Goal: Feedback & Contribution: Contribute content

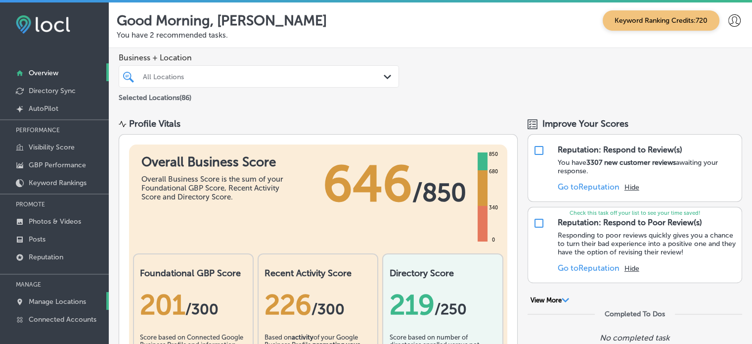
click at [51, 297] on p "Manage Locations" at bounding box center [57, 301] width 57 height 8
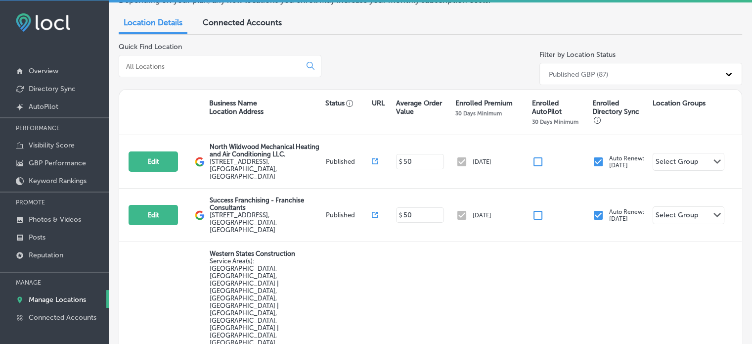
scroll to position [77, 0]
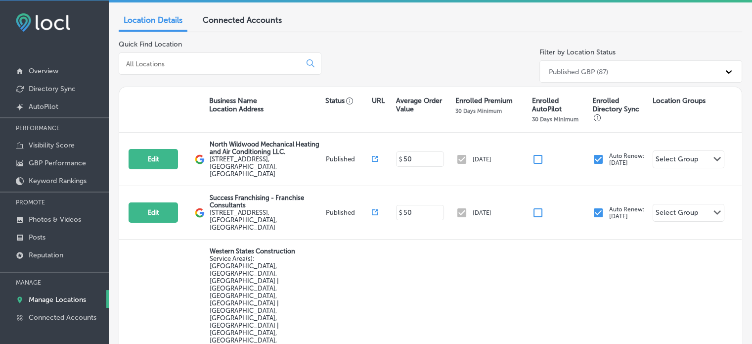
click at [178, 63] on input at bounding box center [212, 63] width 174 height 9
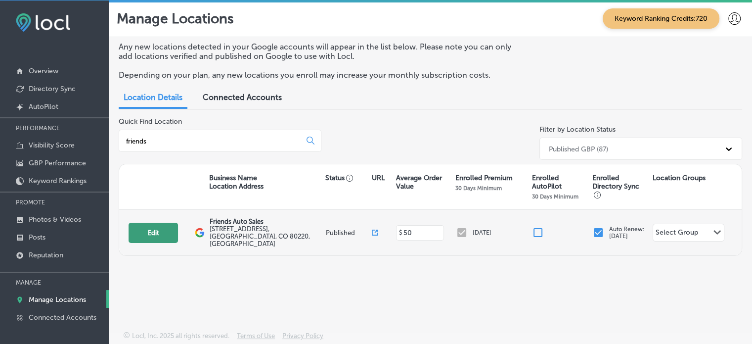
type input "friends"
click at [153, 228] on button "Edit" at bounding box center [153, 233] width 49 height 20
select select "US"
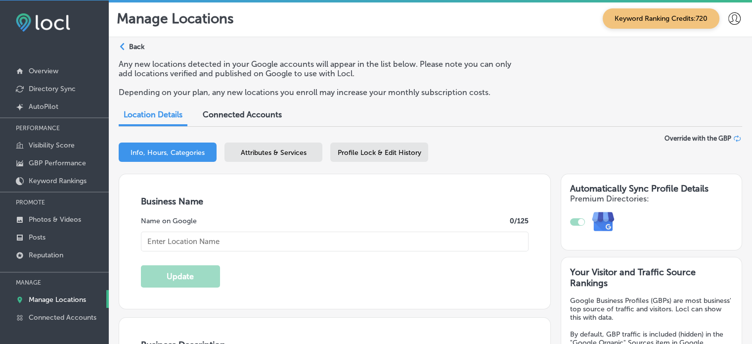
type input "Friends Auto Sales"
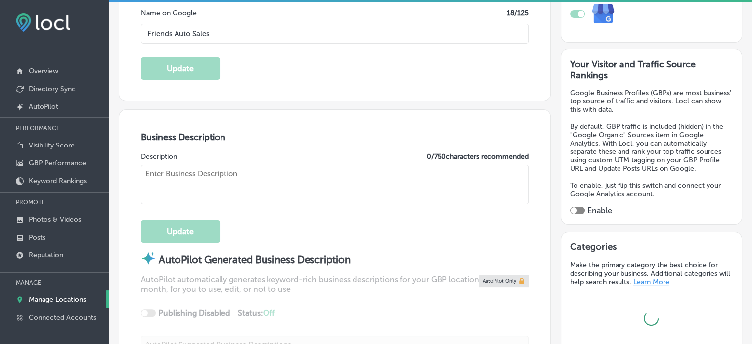
type input "[STREET_ADDRESS]"
type input "[GEOGRAPHIC_DATA]"
type input "80220"
type input "US"
type input "[URL][DOMAIN_NAME]"
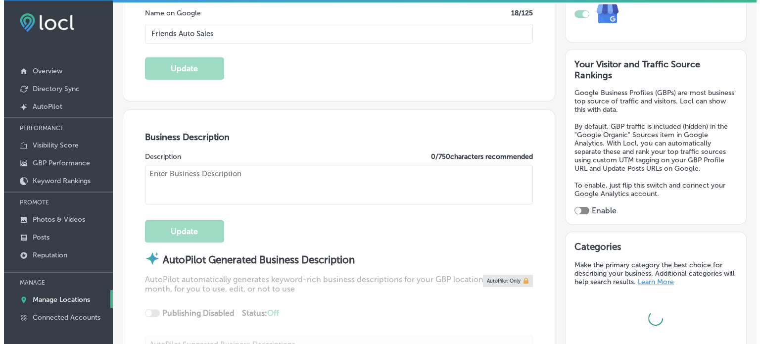
scroll to position [216, 0]
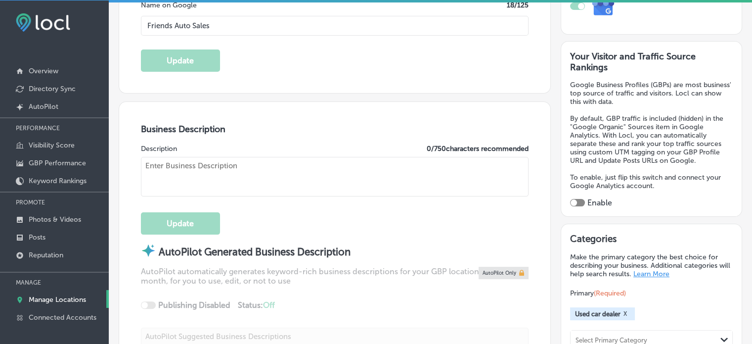
checkbox input "true"
type textarea "Friends Auto Sales is proud to help the good people of [GEOGRAPHIC_DATA], [GEOG…"
type input "[PHONE_NUMBER]"
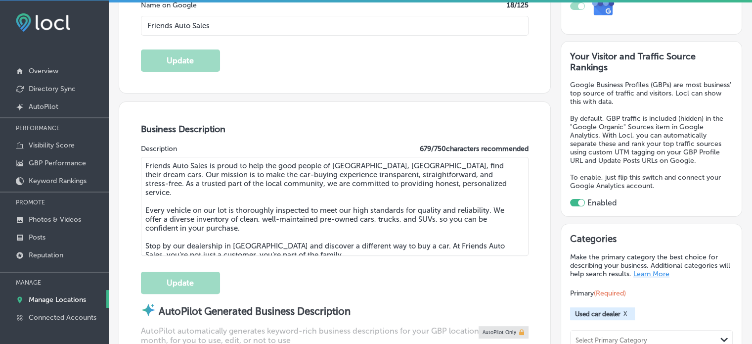
click at [291, 161] on textarea "Friends Auto Sales is proud to help the good people of [GEOGRAPHIC_DATA], [GEOG…" at bounding box center [335, 206] width 388 height 99
drag, startPoint x: 312, startPoint y: 247, endPoint x: 138, endPoint y: 144, distance: 202.2
click at [138, 144] on div "Business Description Description 679 / 750 characters recommended Friends Auto …" at bounding box center [334, 294] width 431 height 384
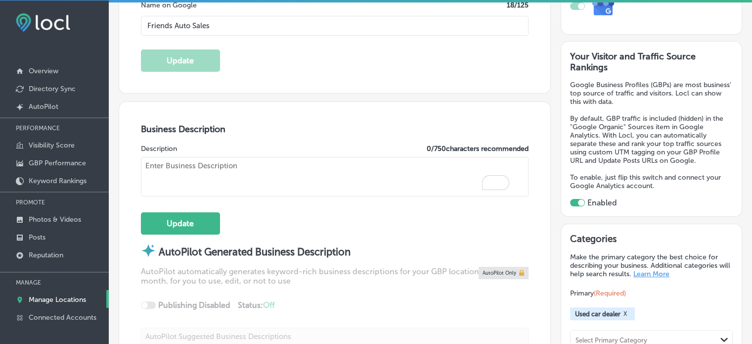
paste textarea "Friends Auto Sales is a trusted used car dealership located in [GEOGRAPHIC_DATA…"
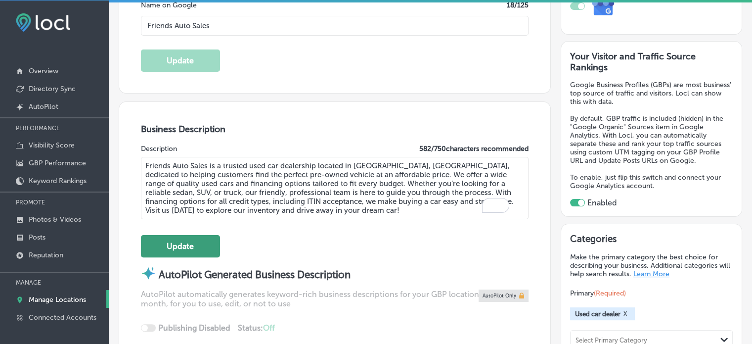
type textarea "Friends Auto Sales is a trusted used car dealership located in [GEOGRAPHIC_DATA…"
click at [193, 241] on button "Update" at bounding box center [180, 246] width 79 height 22
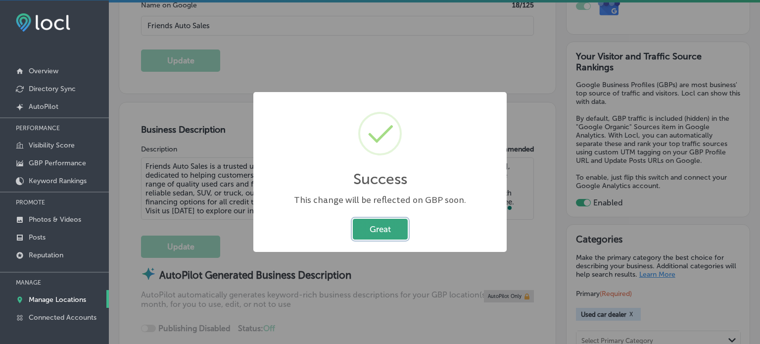
click at [379, 223] on button "Great" at bounding box center [380, 229] width 55 height 20
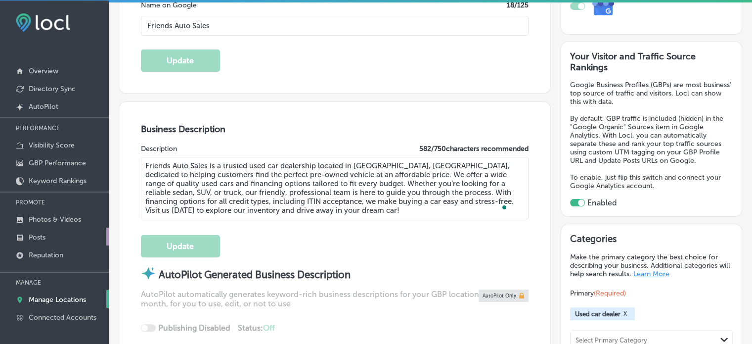
click at [57, 232] on link "Posts" at bounding box center [54, 237] width 109 height 18
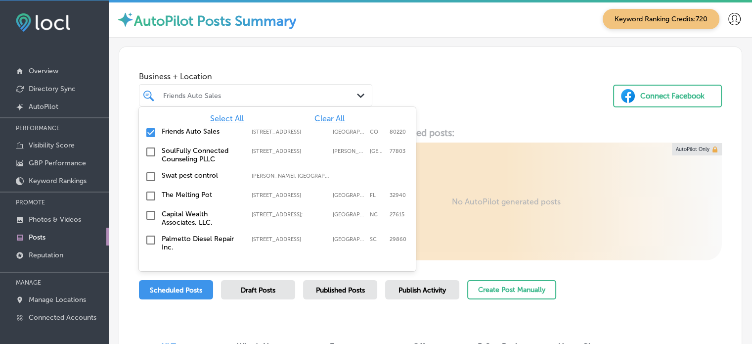
click at [269, 95] on div "Friends Auto Sales" at bounding box center [260, 95] width 195 height 8
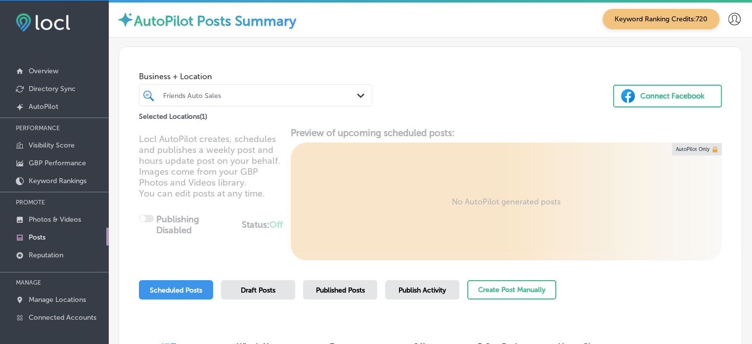
click at [269, 95] on div "Friends Auto Sales" at bounding box center [260, 95] width 195 height 8
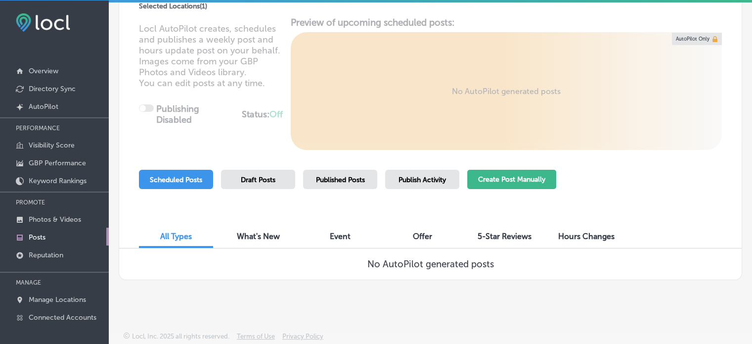
click at [471, 177] on button "Create Post Manually" at bounding box center [511, 179] width 89 height 19
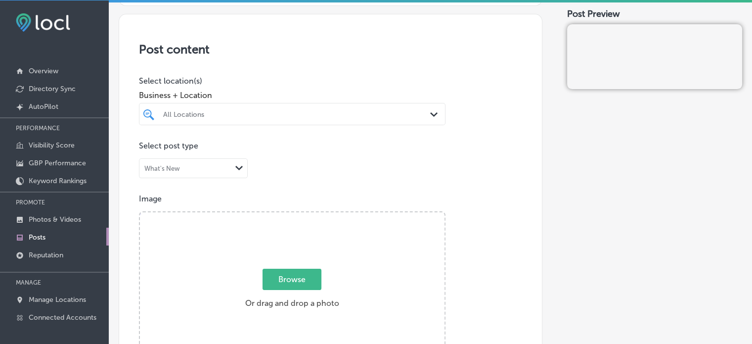
scroll to position [195, 0]
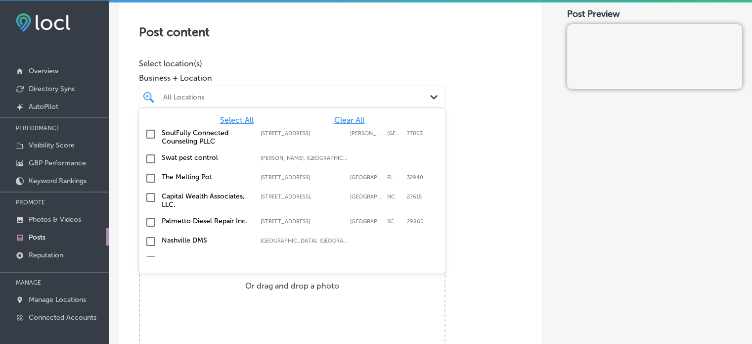
click at [238, 91] on div at bounding box center [279, 96] width 234 height 13
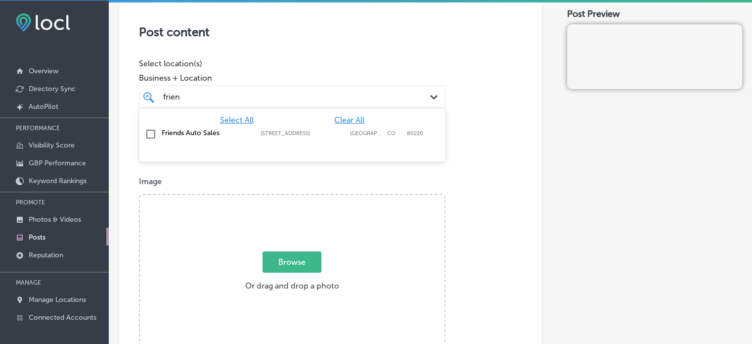
click at [172, 133] on label "Friends Auto Sales" at bounding box center [206, 133] width 89 height 8
type input "frien"
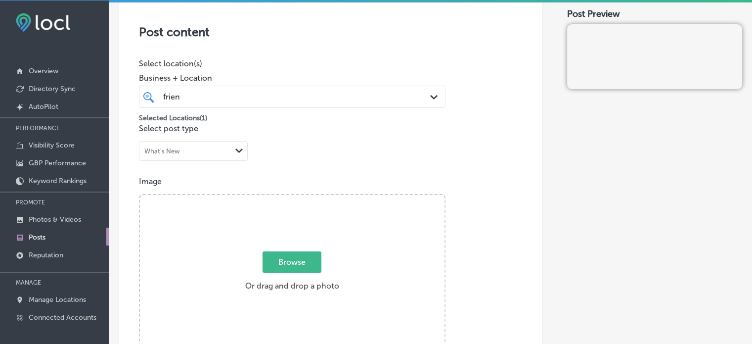
click at [344, 65] on p "Select location(s)" at bounding box center [292, 63] width 307 height 9
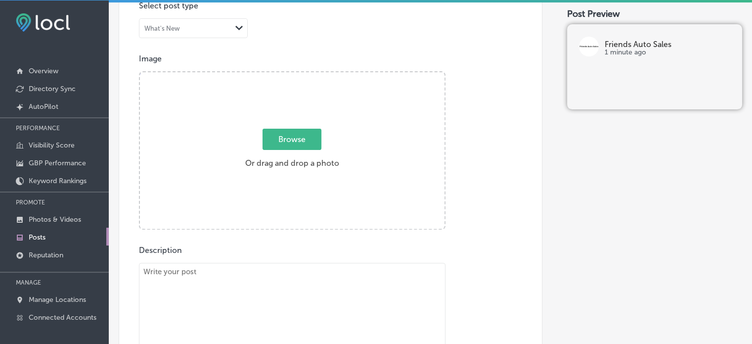
scroll to position [342, 0]
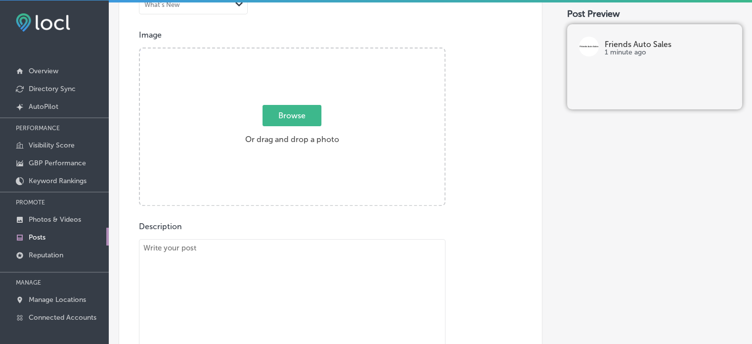
click at [334, 242] on textarea "To enrich screen reader interactions, please activate Accessibility in Grammarl…" at bounding box center [292, 308] width 307 height 138
paste textarea ""At Friends Auto Sales, we’re here to help the Denver community find their perf…"
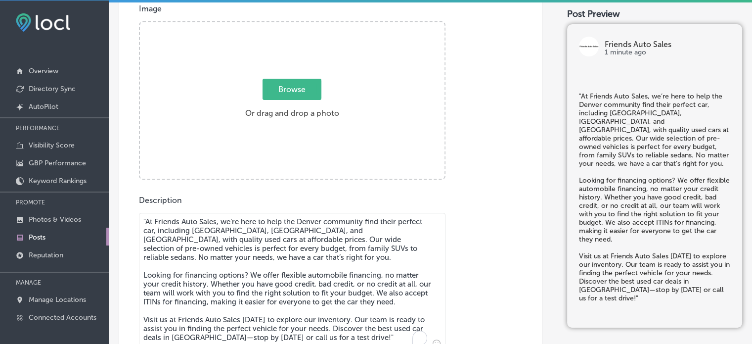
scroll to position [451, 0]
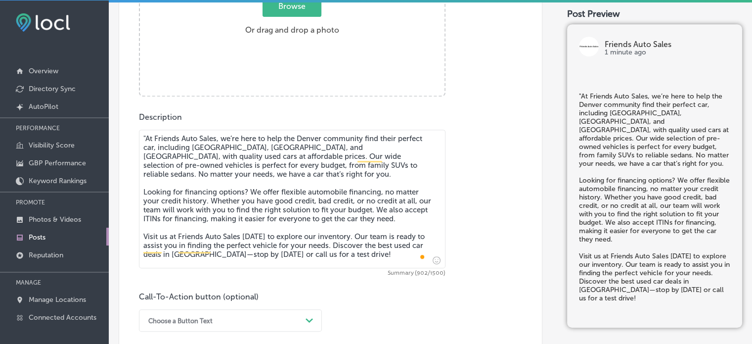
click at [146, 139] on textarea ""At Friends Auto Sales, we’re here to help the Denver community find their perf…" at bounding box center [292, 199] width 307 height 138
type textarea "At Friends Auto Sales, we’re here to help the Denver community find their perfe…"
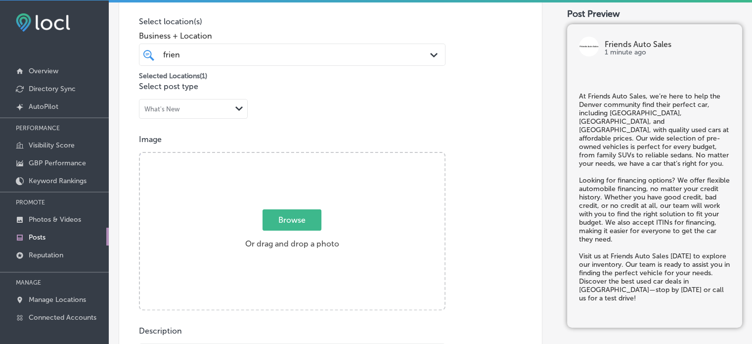
scroll to position [237, 0]
click at [376, 170] on div "Browse Or drag and drop a photo" at bounding box center [292, 232] width 305 height 158
click at [140, 153] on input "Browse Or drag and drop a photo" at bounding box center [292, 154] width 305 height 3
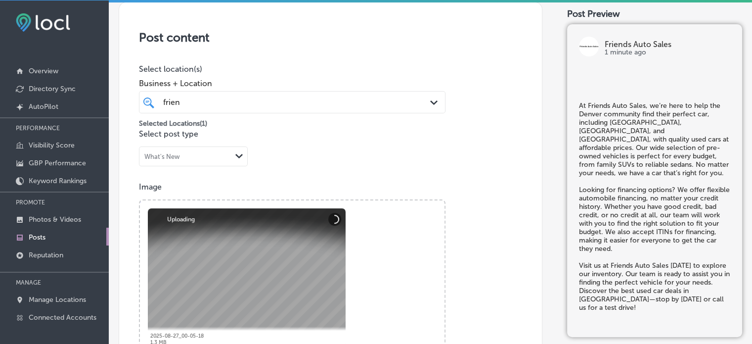
scroll to position [190, 0]
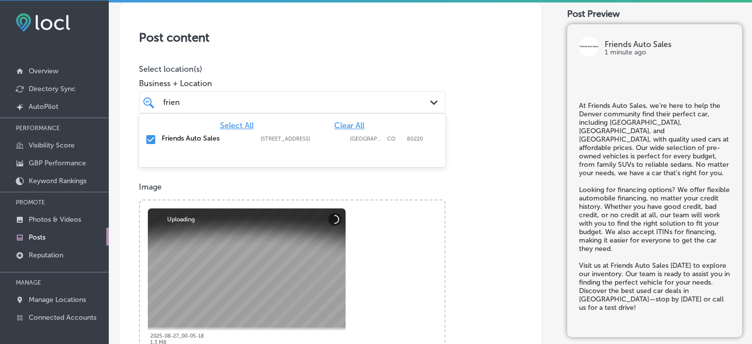
click at [303, 101] on div "frien frien" at bounding box center [279, 101] width 234 height 13
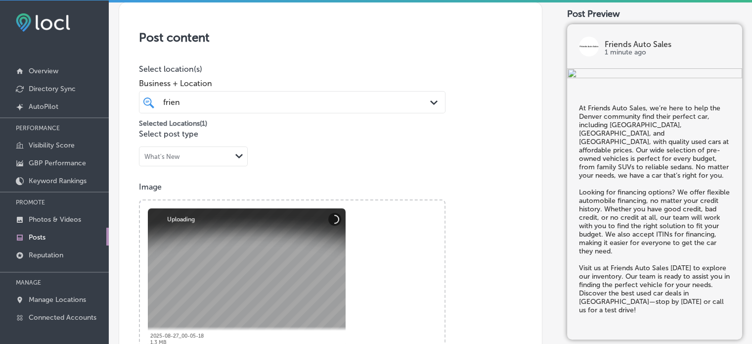
click at [314, 42] on h3 "Post content" at bounding box center [330, 37] width 383 height 14
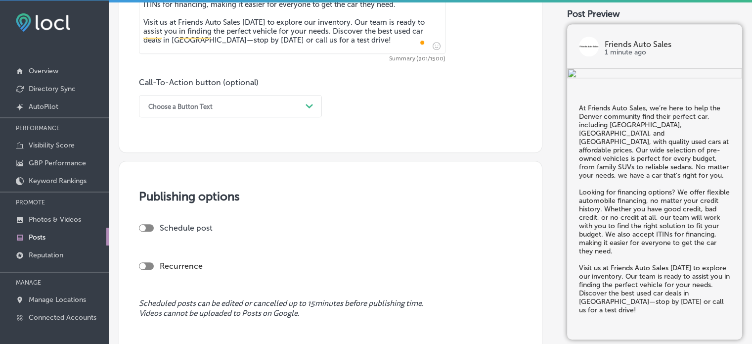
scroll to position [667, 0]
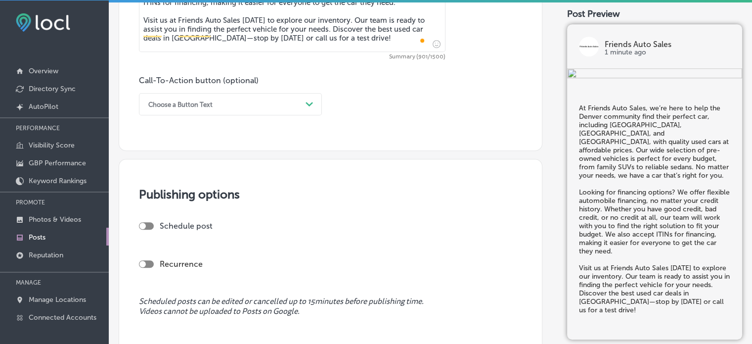
click at [226, 102] on div "Choose a Button Text" at bounding box center [222, 103] width 158 height 15
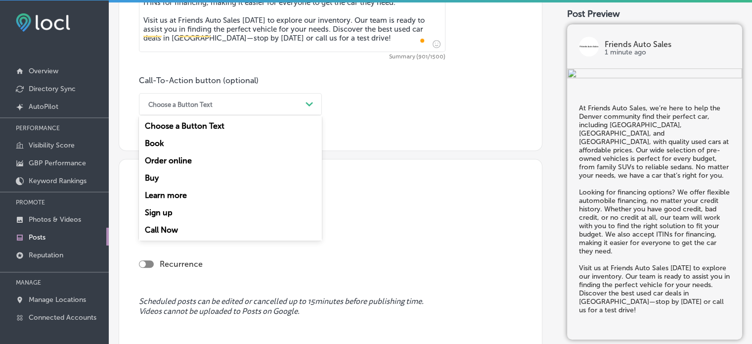
click at [163, 227] on div "Call Now" at bounding box center [230, 229] width 183 height 17
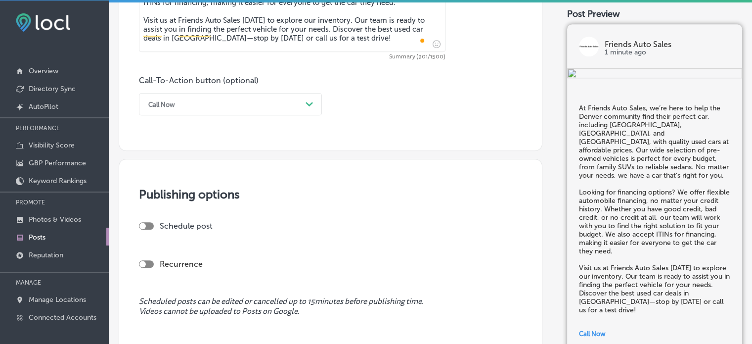
click at [148, 222] on div at bounding box center [146, 225] width 15 height 7
checkbox input "true"
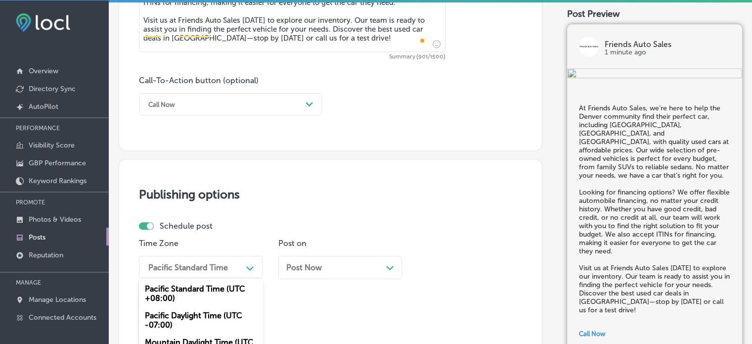
click at [193, 273] on div "option Mountain Daylight Time (UTC -06:00) focused, 3 of 6. 6 results available…" at bounding box center [201, 267] width 124 height 22
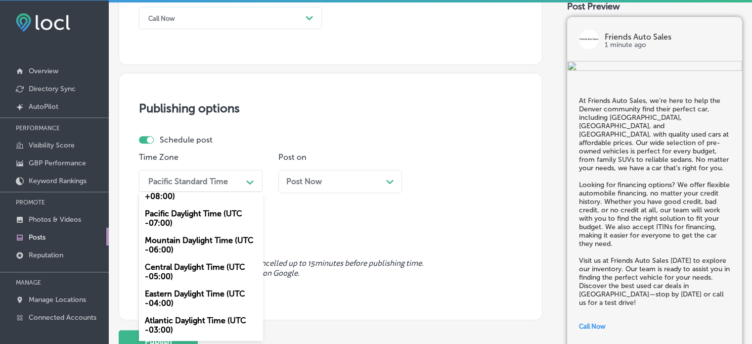
scroll to position [0, 0]
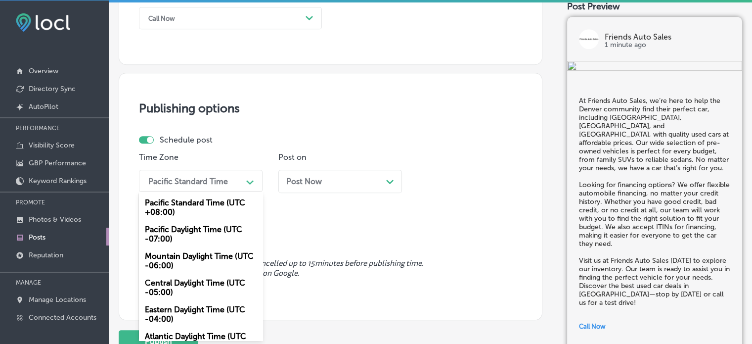
click at [189, 259] on div "Mountain Daylight Time (UTC -06:00)" at bounding box center [201, 260] width 124 height 27
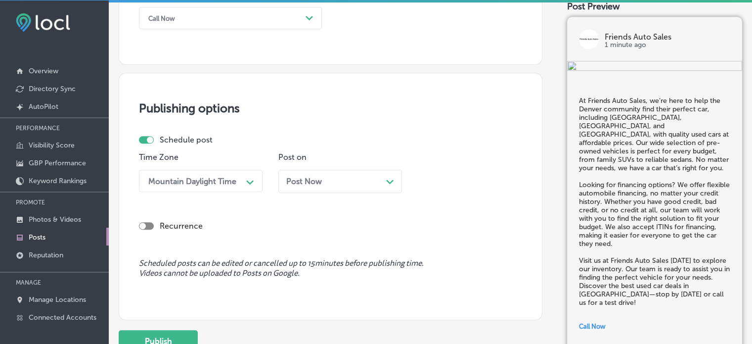
click at [371, 185] on div "Post Now Path Created with Sketch." at bounding box center [340, 181] width 124 height 23
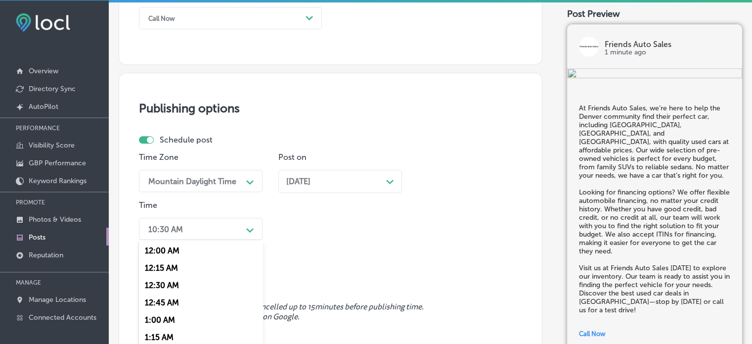
click at [244, 231] on div "option 12:30 AM focused, 3 of 96. 96 results available. Use Up and Down to choo…" at bounding box center [201, 229] width 124 height 22
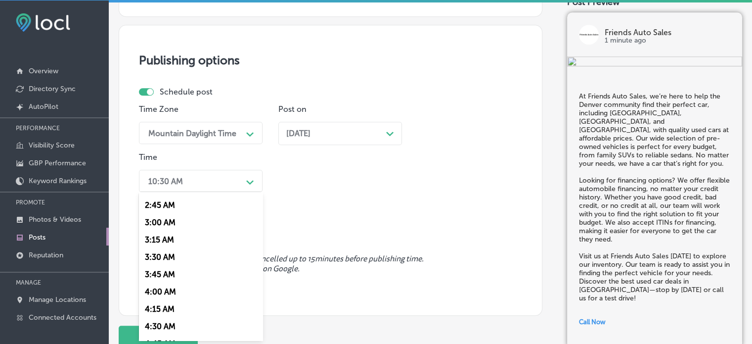
scroll to position [365, 0]
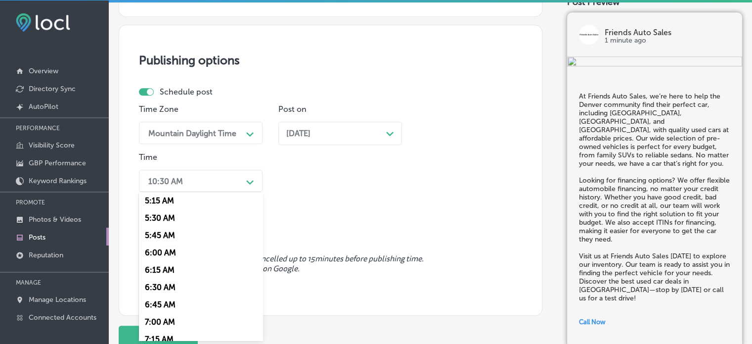
click at [168, 322] on div "7:00 AM" at bounding box center [201, 321] width 124 height 17
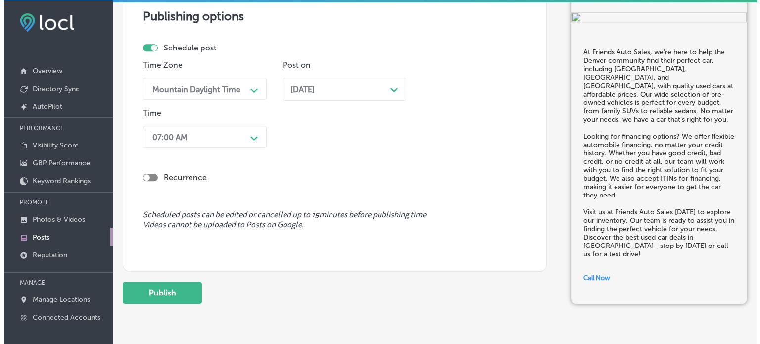
scroll to position [878, 0]
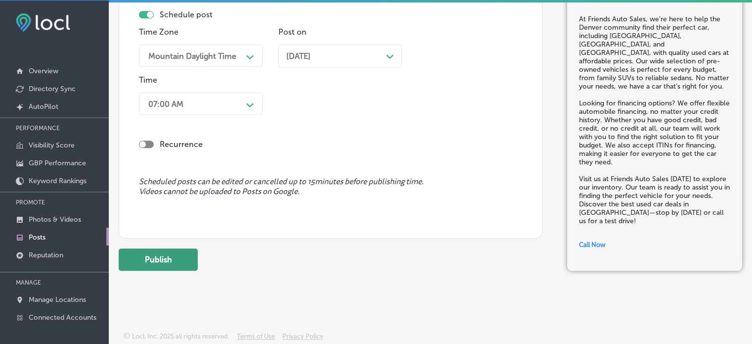
click at [179, 252] on button "Publish" at bounding box center [158, 259] width 79 height 22
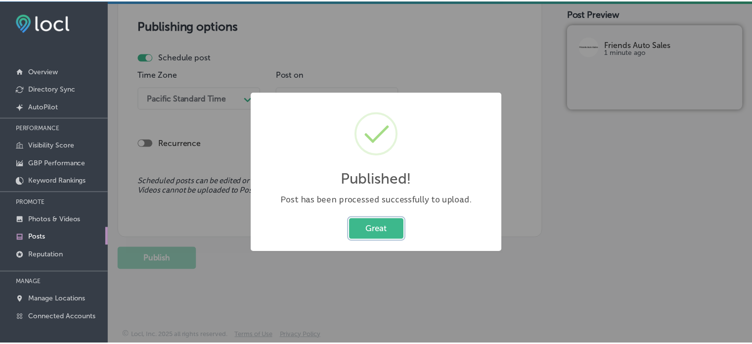
scroll to position [835, 0]
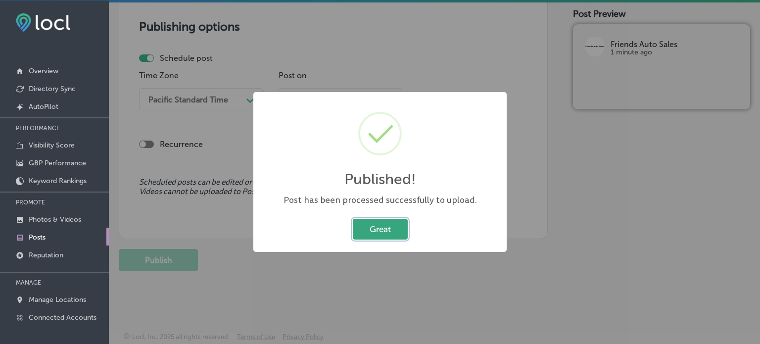
click at [381, 232] on button "Great" at bounding box center [380, 229] width 55 height 20
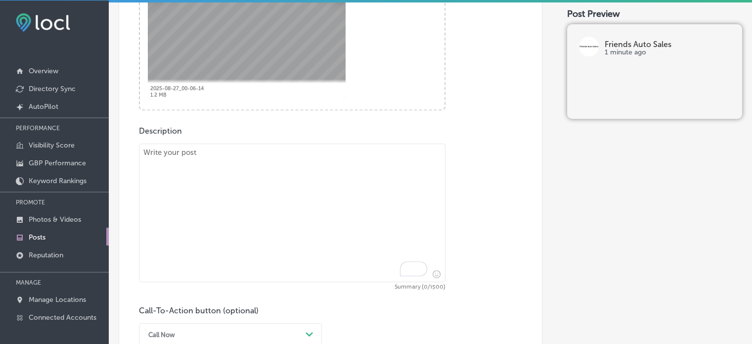
scroll to position [445, 0]
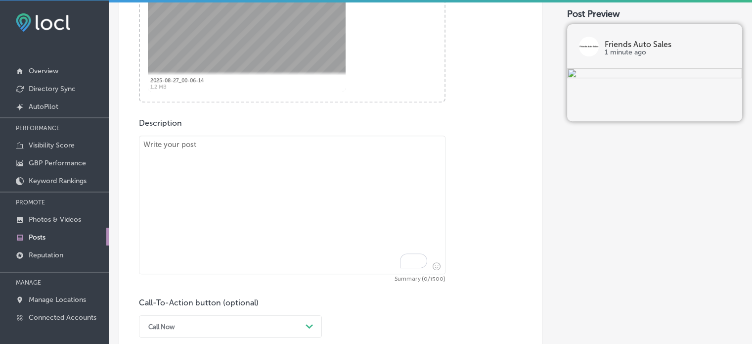
click at [316, 168] on textarea "To enrich screen reader interactions, please activate Accessibility in Grammarl…" at bounding box center [292, 205] width 307 height 138
paste textarea ""If you’re looking for affordable used cars near [GEOGRAPHIC_DATA], [GEOGRAPHIC…"
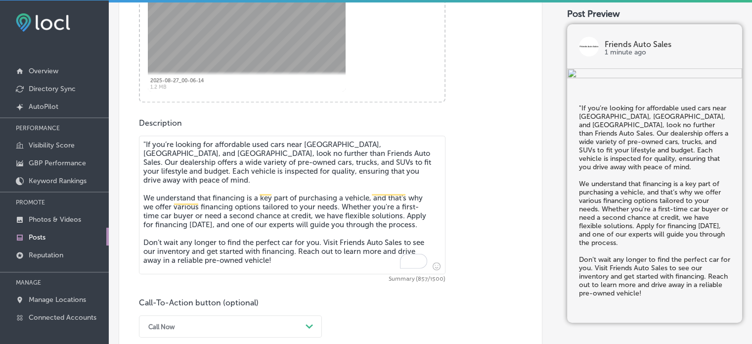
click at [146, 142] on textarea ""If you’re looking for affordable used cars near [GEOGRAPHIC_DATA], [GEOGRAPHIC…" at bounding box center [292, 205] width 307 height 138
type textarea "If you’re looking for affordable used cars near [GEOGRAPHIC_DATA], [GEOGRAPHIC_…"
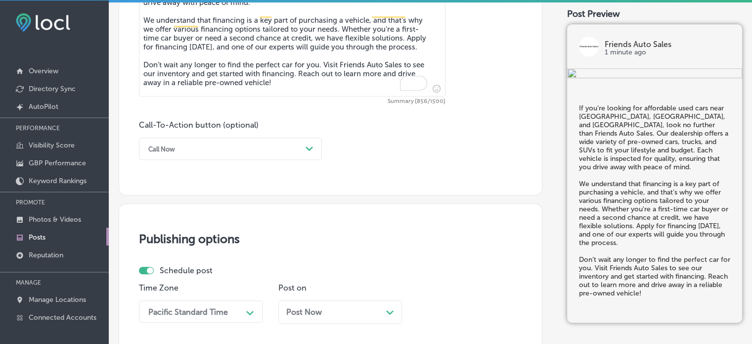
scroll to position [627, 0]
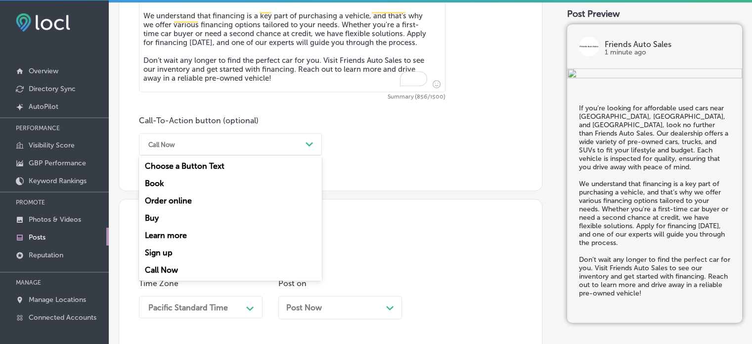
click at [276, 137] on div "Call Now" at bounding box center [222, 144] width 158 height 15
click at [174, 233] on div "Learn more" at bounding box center [230, 235] width 183 height 17
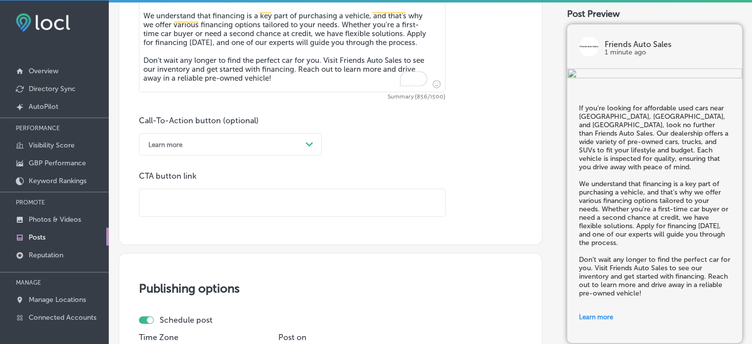
click at [211, 192] on input "text" at bounding box center [292, 202] width 306 height 27
paste input "[URL][DOMAIN_NAME]"
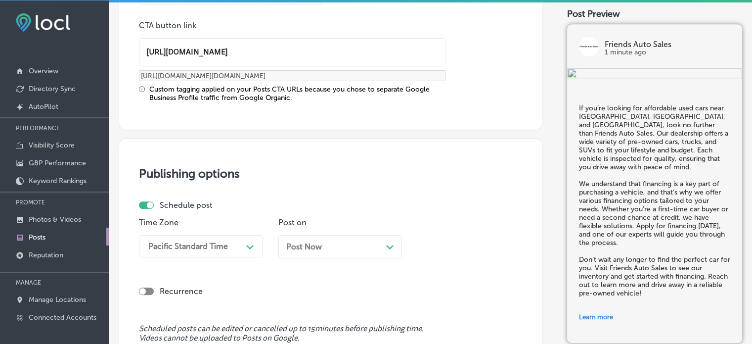
type input "[URL][DOMAIN_NAME]"
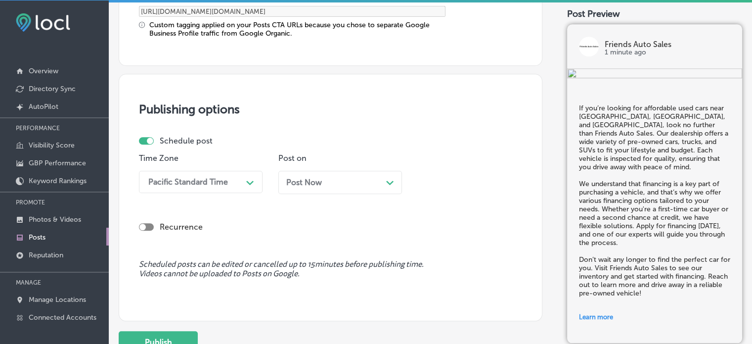
click at [250, 193] on div "Pacific Standard Time Path Created with Sketch." at bounding box center [201, 182] width 124 height 22
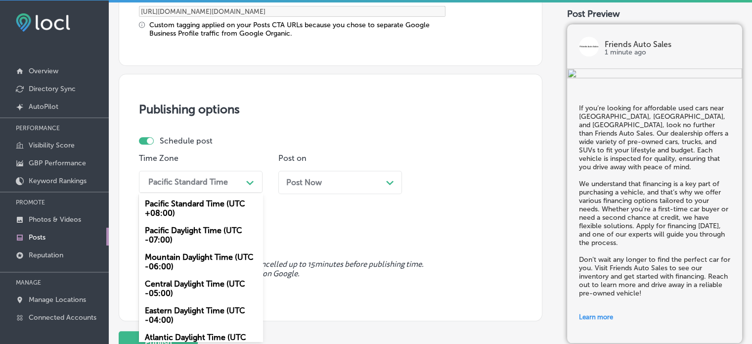
click at [200, 259] on div "Mountain Daylight Time (UTC -06:00)" at bounding box center [201, 261] width 124 height 27
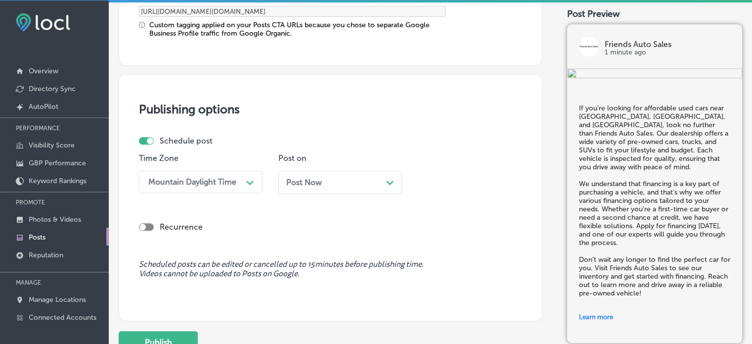
click at [384, 178] on div "Post Now Path Created with Sketch." at bounding box center [340, 182] width 108 height 9
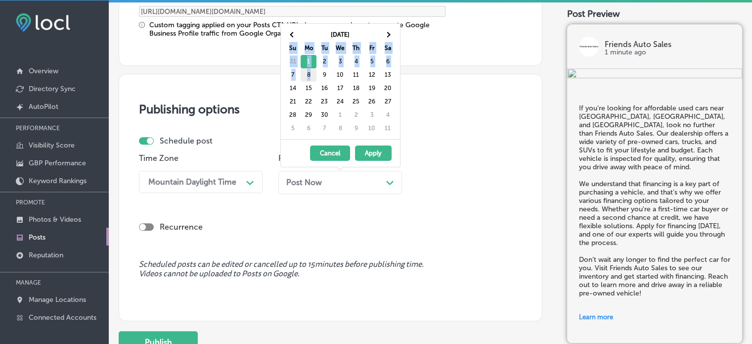
drag, startPoint x: 385, startPoint y: 35, endPoint x: 311, endPoint y: 74, distance: 84.3
click at [311, 74] on table "[DATE] Su Mo Tu We Th Fr Sa 31 1 2 3 4 5 6 7 8 9 10 11 12 13 14 15 16 17 18 19 …" at bounding box center [340, 81] width 111 height 107
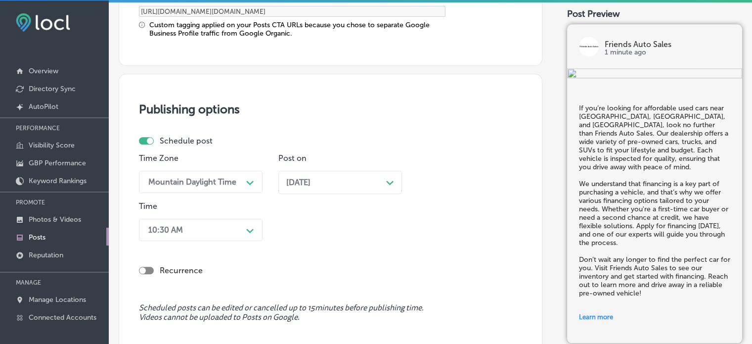
click at [388, 181] on polygon at bounding box center [389, 183] width 7 height 4
click at [325, 174] on div "[DATE] Path Created with Sketch." at bounding box center [340, 182] width 124 height 23
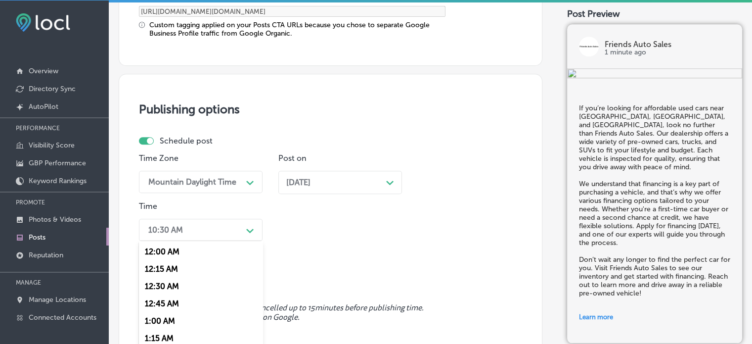
scroll to position [890, 0]
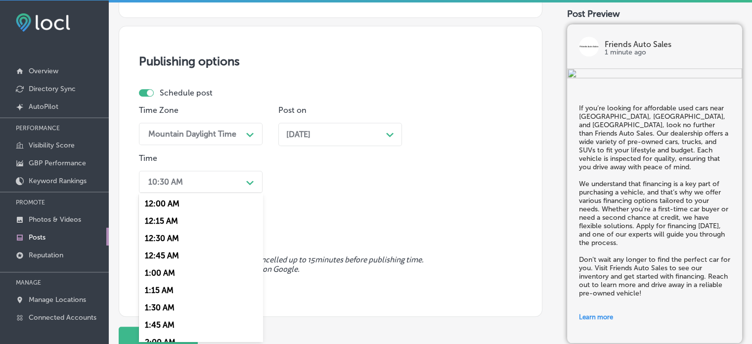
click at [228, 193] on div "option 7:00 AM, selected. option 12:30 AM focused, 3 of 96. 96 results availabl…" at bounding box center [201, 182] width 124 height 22
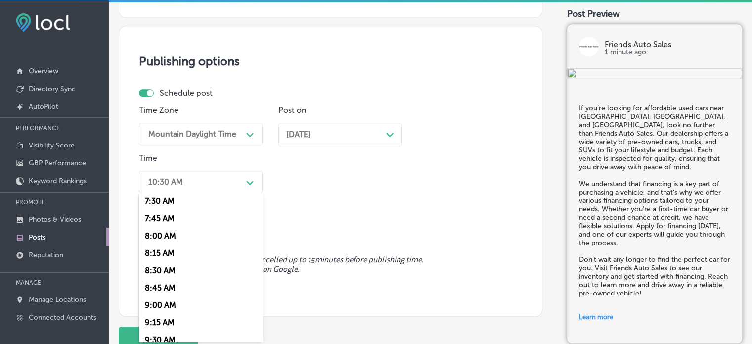
scroll to position [522, 0]
click at [166, 200] on div "7:30 AM" at bounding box center [201, 200] width 124 height 17
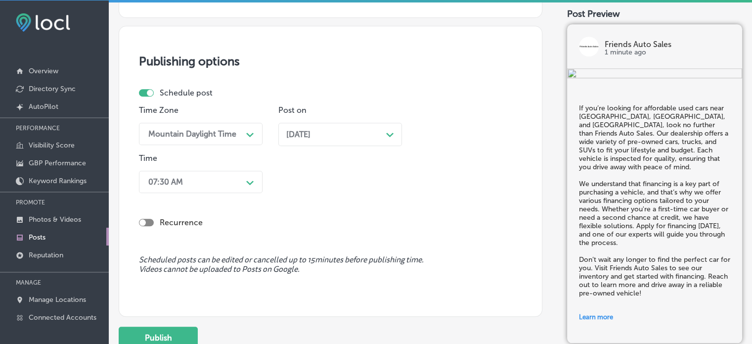
click at [188, 168] on div "Time option 7:30 AM, selected. 0 results available. Select is focused , press D…" at bounding box center [201, 175] width 124 height 44
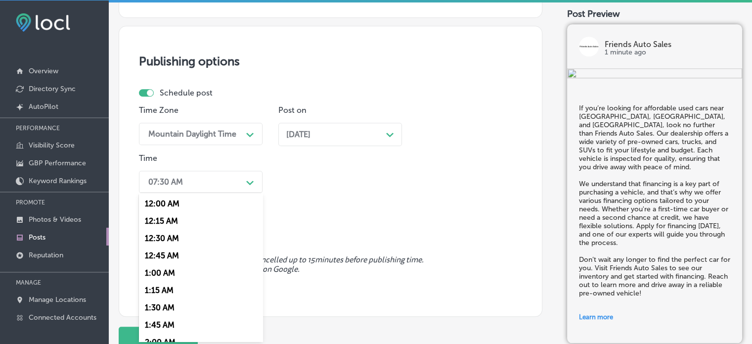
click at [190, 176] on div "07:30 AM" at bounding box center [192, 181] width 99 height 17
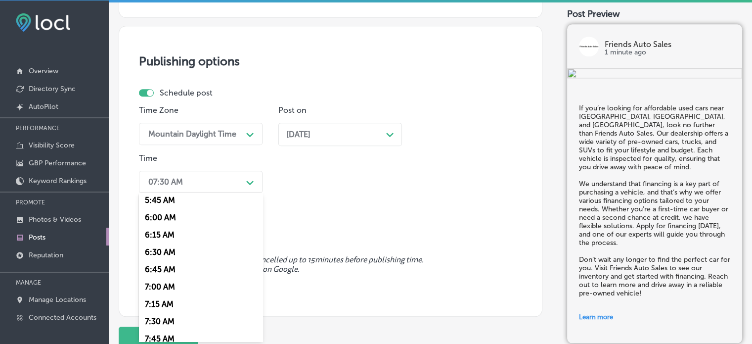
scroll to position [403, 0]
click at [161, 281] on div "7:00 AM" at bounding box center [201, 285] width 124 height 17
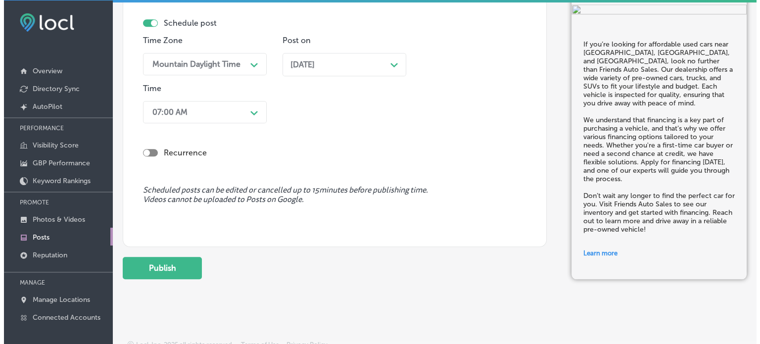
scroll to position [967, 0]
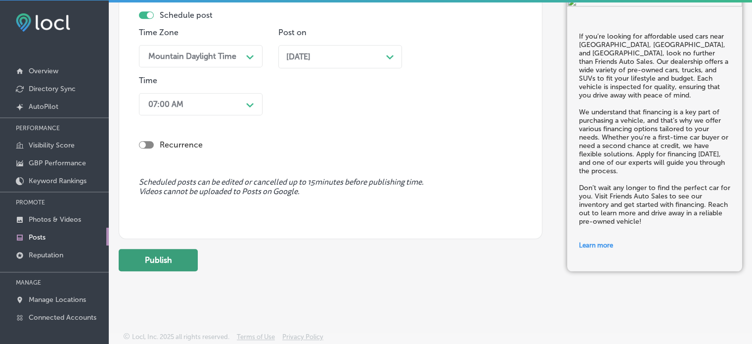
click at [166, 259] on button "Publish" at bounding box center [158, 260] width 79 height 22
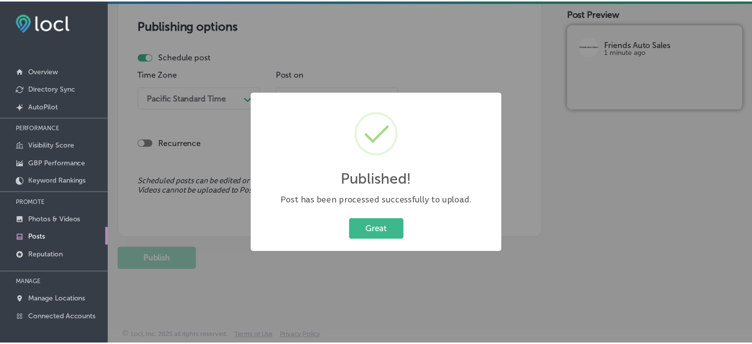
scroll to position [835, 0]
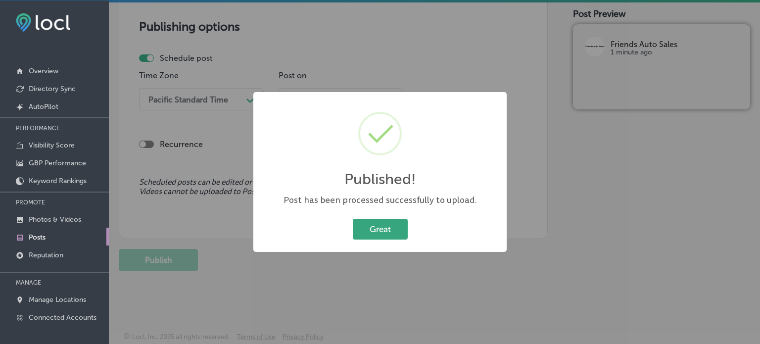
click at [389, 230] on button "Great" at bounding box center [380, 229] width 55 height 20
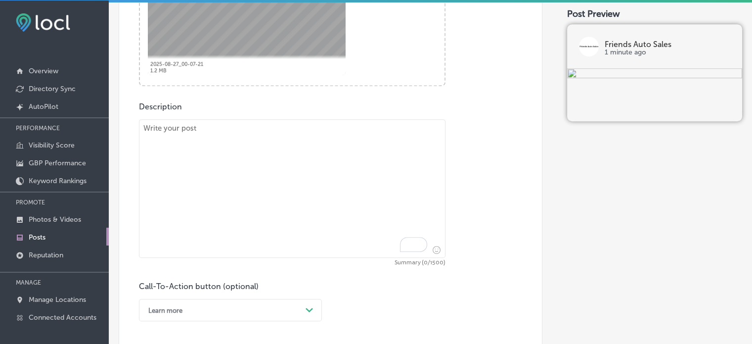
scroll to position [475, 0]
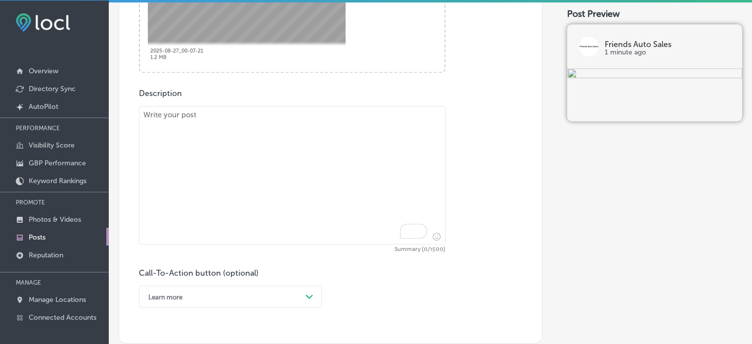
click at [326, 152] on textarea "To enrich screen reader interactions, please activate Accessibility in Grammarl…" at bounding box center [292, 175] width 307 height 138
paste textarea ""At Friends Auto Sales, we’re here to make your car buying experience easy and …"
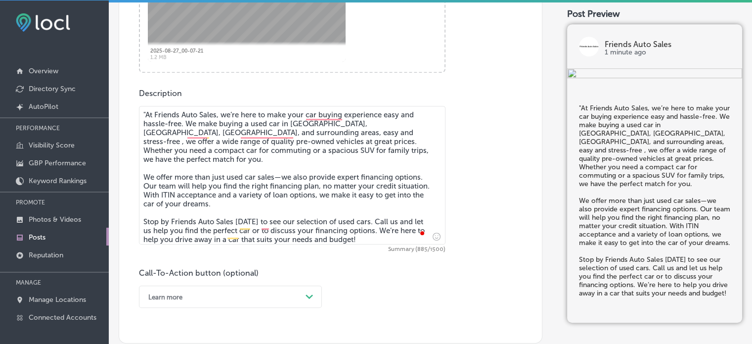
click at [146, 112] on textarea ""At Friends Auto Sales, we’re here to make your car buying experience easy and …" at bounding box center [292, 175] width 307 height 138
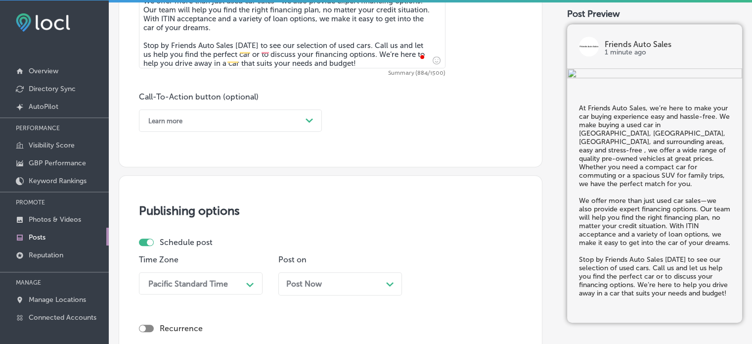
scroll to position [659, 0]
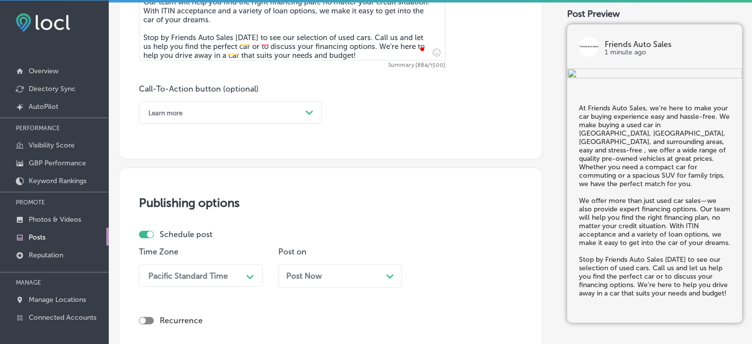
type textarea "At Friends Auto Sales, we’re here to make your car buying experience easy and h…"
click at [260, 105] on div "Learn more" at bounding box center [222, 112] width 158 height 15
drag, startPoint x: 262, startPoint y: 96, endPoint x: 263, endPoint y: 123, distance: 26.7
click at [263, 123] on div "Call-To-Action button (optional) Learn more Path Created with Sketch." at bounding box center [230, 104] width 183 height 40
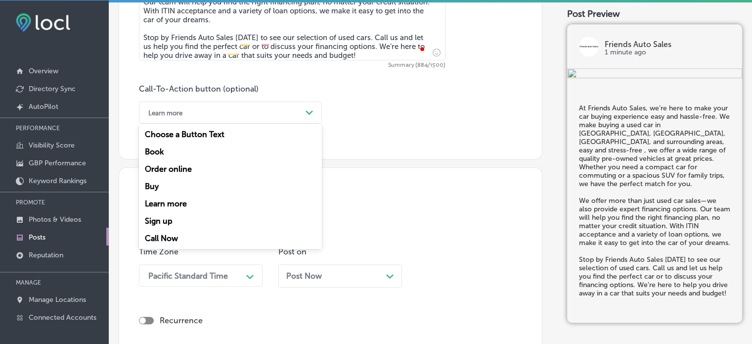
click at [263, 123] on div "option Learn more, selected. option Learn more focused, 5 of 7. 7 results avail…" at bounding box center [230, 112] width 183 height 22
click at [174, 235] on div "Call Now" at bounding box center [230, 237] width 183 height 17
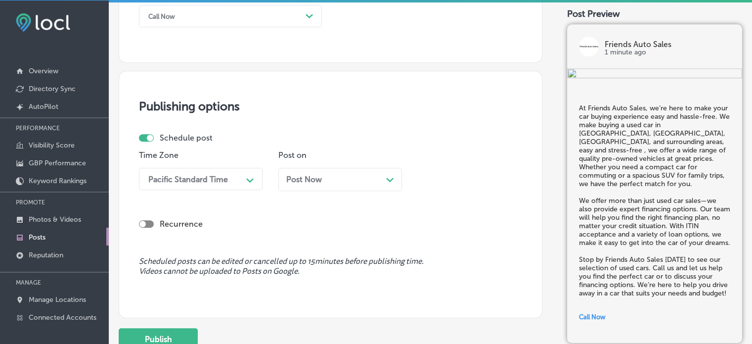
scroll to position [759, 0]
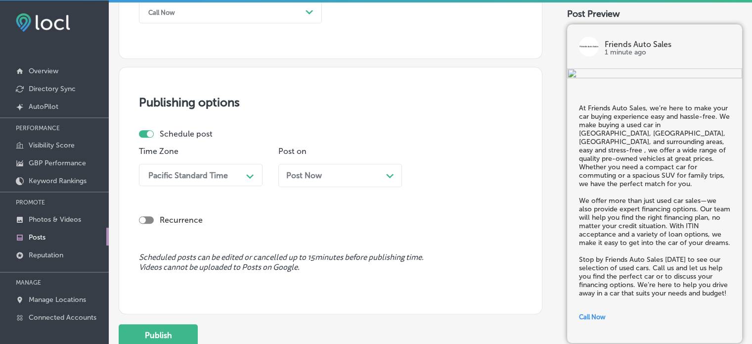
click at [268, 15] on div "Call Now" at bounding box center [222, 11] width 158 height 15
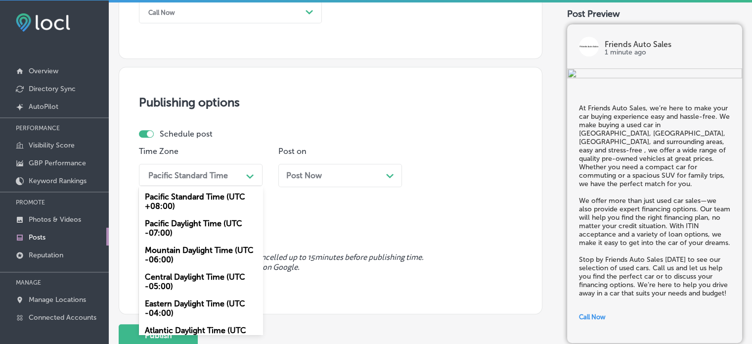
click at [232, 179] on div "Pacific Standard Time" at bounding box center [192, 174] width 99 height 17
click at [212, 250] on div "Mountain Daylight Time (UTC -06:00)" at bounding box center [201, 254] width 124 height 27
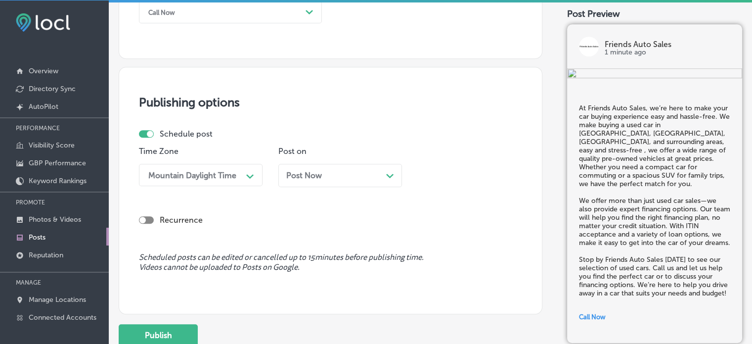
click at [366, 171] on div "Post Now Path Created with Sketch." at bounding box center [340, 175] width 108 height 9
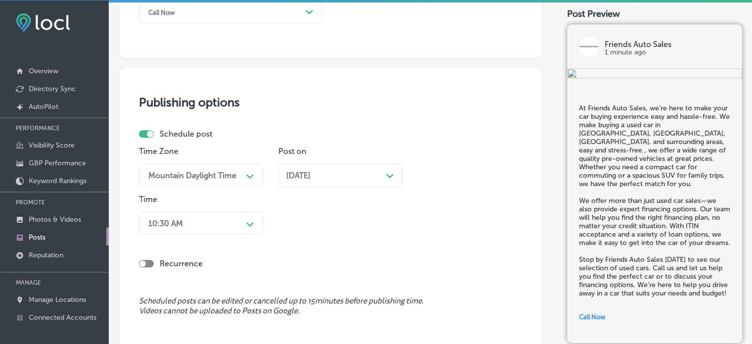
scroll to position [801, 0]
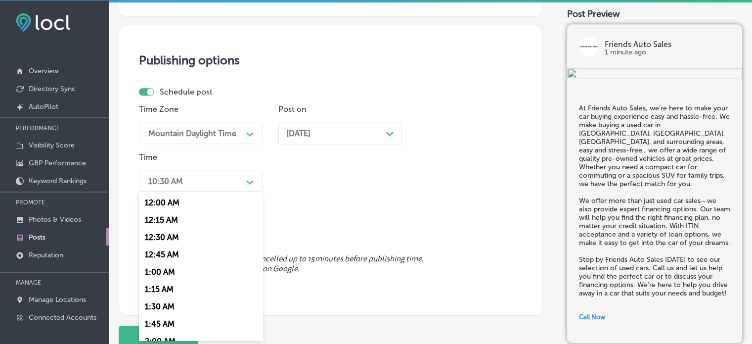
click at [244, 192] on div "option 7:00 AM, selected. option 12:15 AM focused, 2 of 96. 96 results availabl…" at bounding box center [201, 181] width 124 height 22
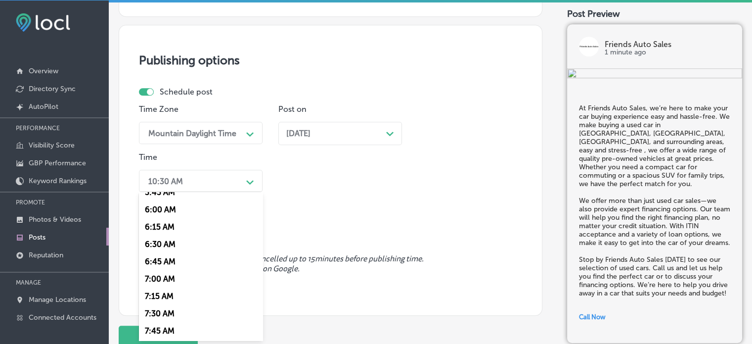
scroll to position [421, 0]
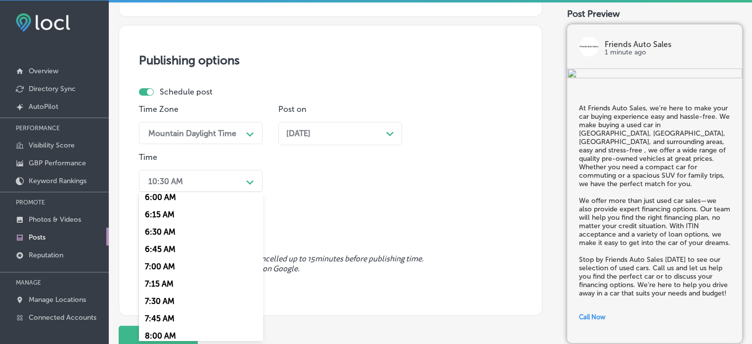
click at [168, 265] on div "7:00 AM" at bounding box center [201, 266] width 124 height 17
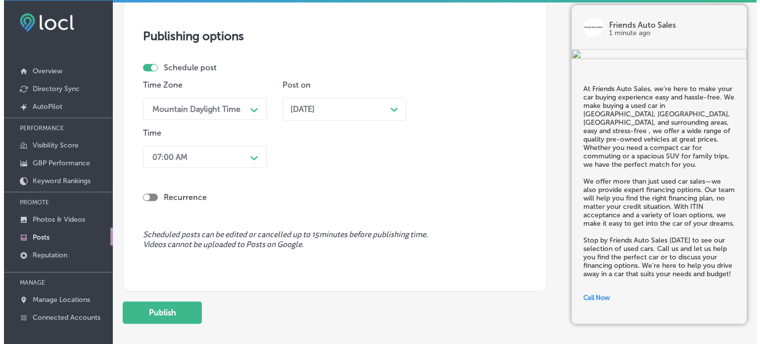
scroll to position [878, 0]
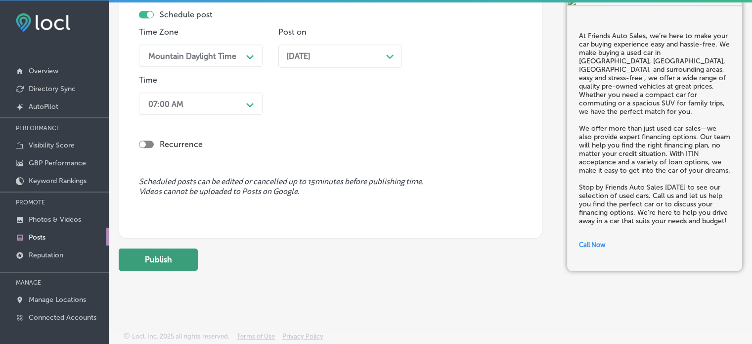
click at [178, 257] on button "Publish" at bounding box center [158, 259] width 79 height 22
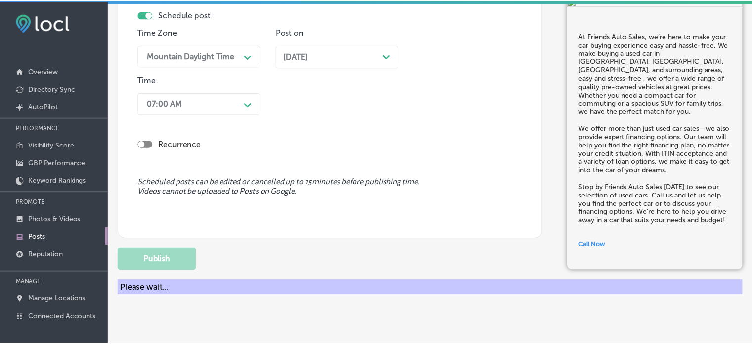
scroll to position [835, 0]
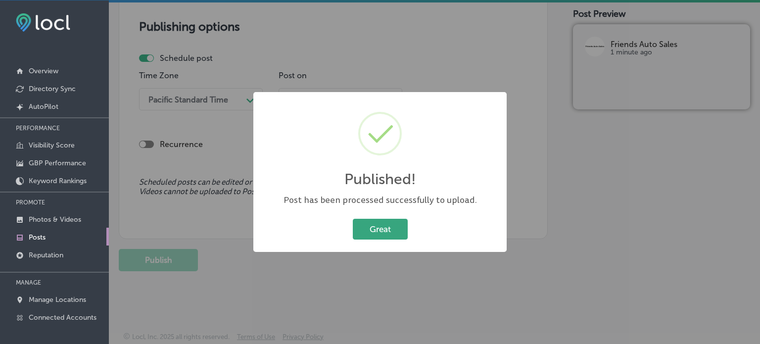
click at [394, 235] on button "Great" at bounding box center [380, 229] width 55 height 20
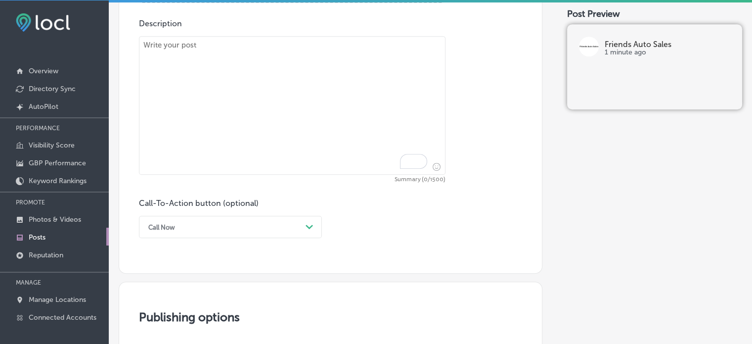
scroll to position [537, 0]
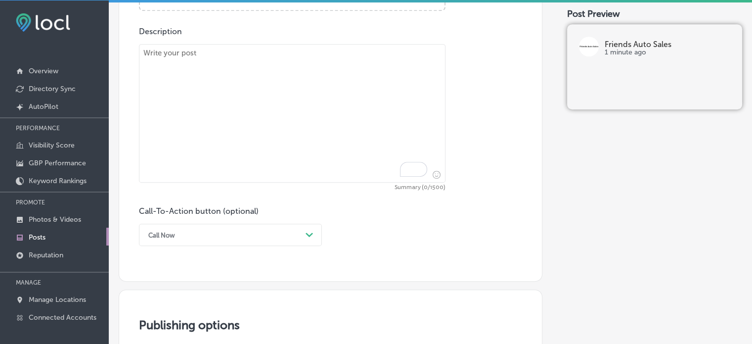
click at [296, 111] on textarea "To enrich screen reader interactions, please activate Accessibility in Grammarl…" at bounding box center [292, 113] width 307 height 138
paste textarea ""Looking for a quality pre-owned vehicle in [GEOGRAPHIC_DATA], [GEOGRAPHIC_DATA…"
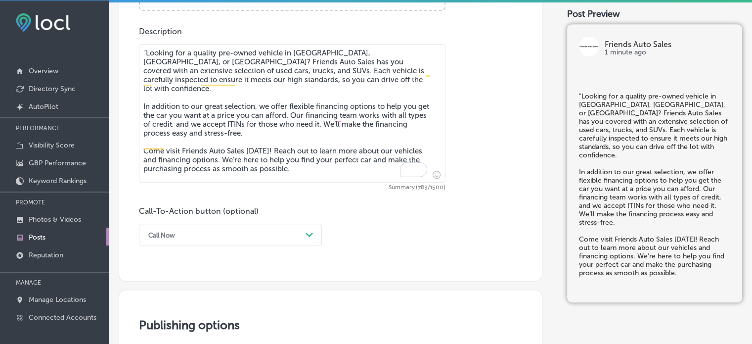
click at [145, 48] on textarea ""Looking for a quality pre-owned vehicle in [GEOGRAPHIC_DATA], [GEOGRAPHIC_DATA…" at bounding box center [292, 113] width 307 height 138
type textarea "Looking for a quality pre-owned vehicle in [GEOGRAPHIC_DATA], [GEOGRAPHIC_DATA]…"
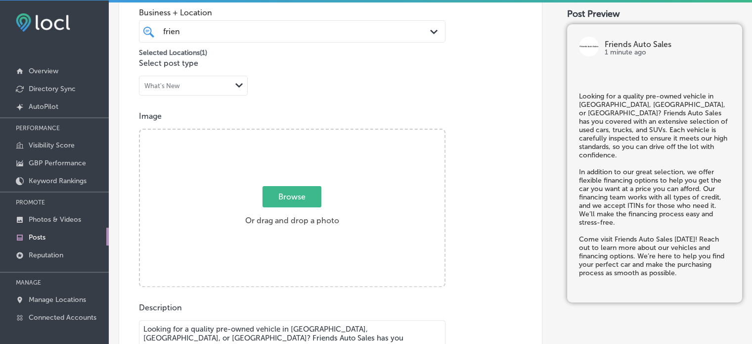
scroll to position [260, 0]
click at [385, 103] on div "Post content Select location(s) Business + Location frien frien Path Created wi…" at bounding box center [331, 245] width 424 height 626
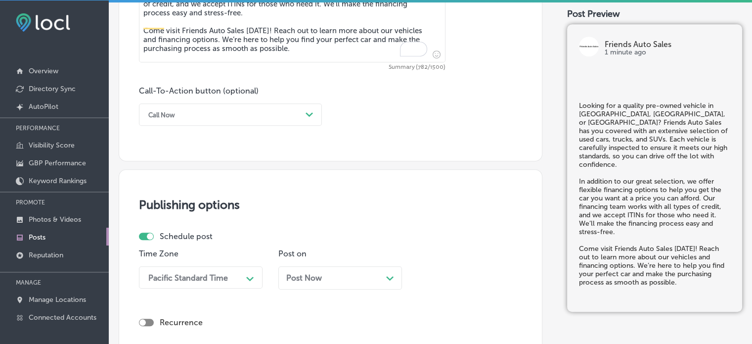
scroll to position [657, 0]
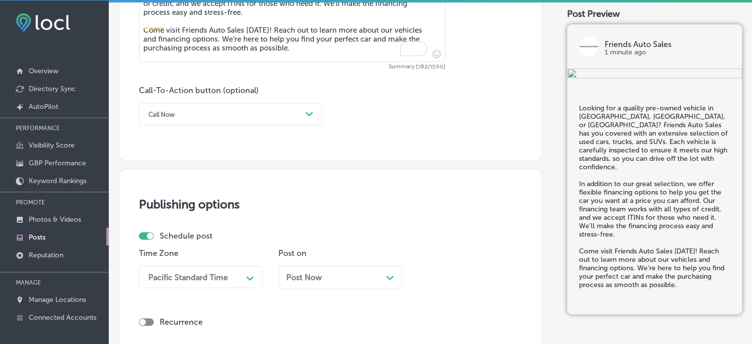
click at [232, 111] on div "Call Now" at bounding box center [222, 113] width 158 height 15
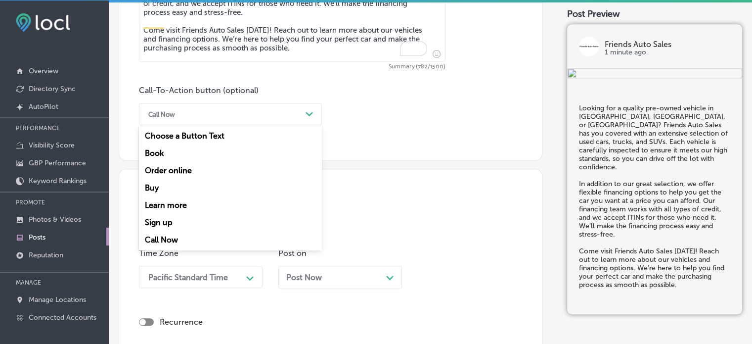
click at [174, 201] on div "Learn more" at bounding box center [230, 204] width 183 height 17
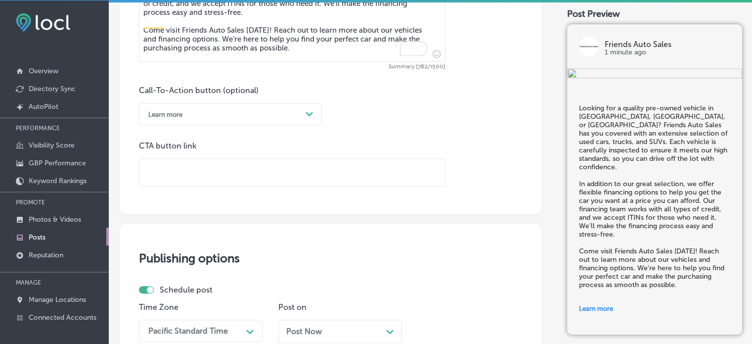
click at [209, 163] on input "text" at bounding box center [292, 172] width 306 height 27
paste input "[URL][DOMAIN_NAME]"
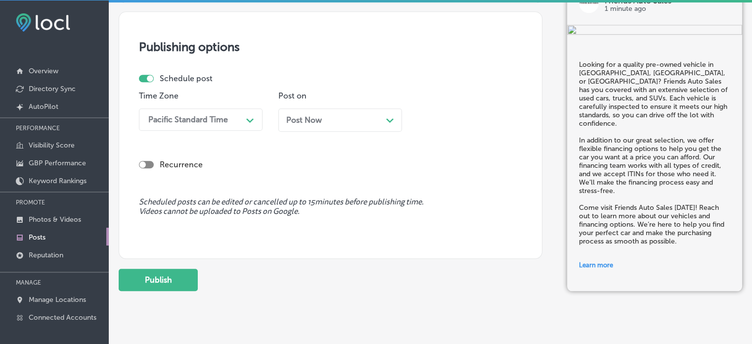
scroll to position [924, 0]
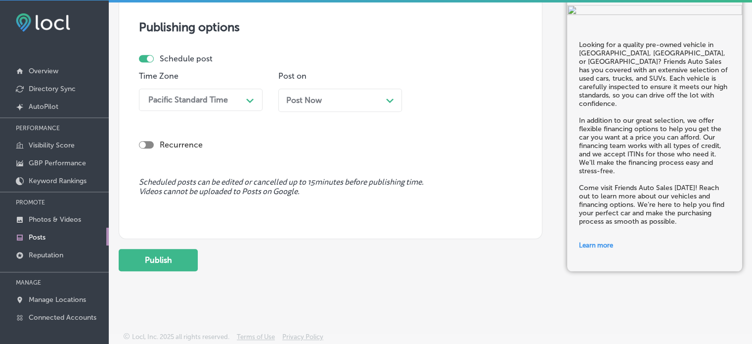
type input "[URL][DOMAIN_NAME]"
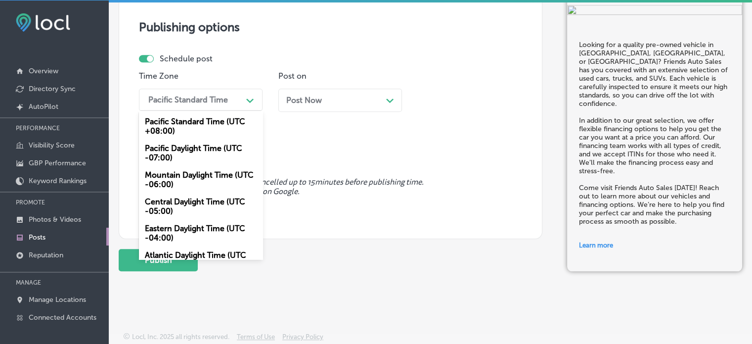
click at [244, 102] on div "Path Created with Sketch." at bounding box center [250, 99] width 16 height 16
click at [220, 176] on div "Mountain Daylight Time (UTC -06:00)" at bounding box center [201, 179] width 124 height 27
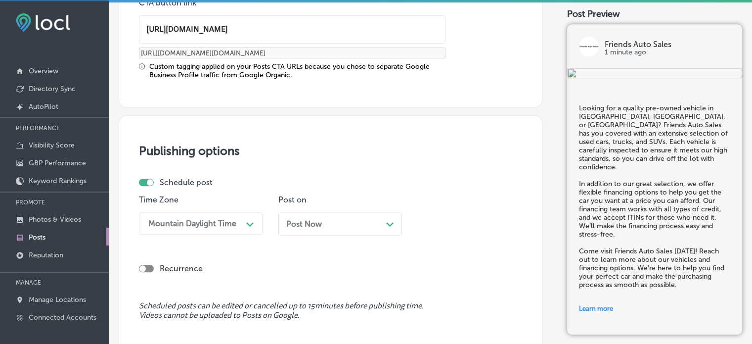
scroll to position [799, 0]
click at [343, 227] on div "Post Now Path Created with Sketch." at bounding box center [340, 224] width 108 height 9
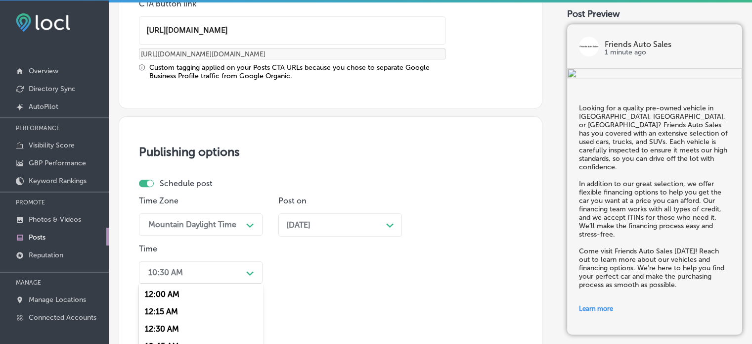
scroll to position [890, 0]
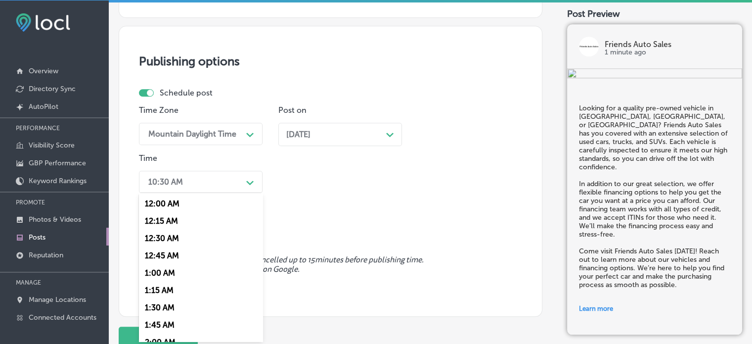
click at [235, 193] on div "option 7:00 AM, selected. option 12:45 AM focused, 4 of 96. 96 results availabl…" at bounding box center [201, 182] width 124 height 22
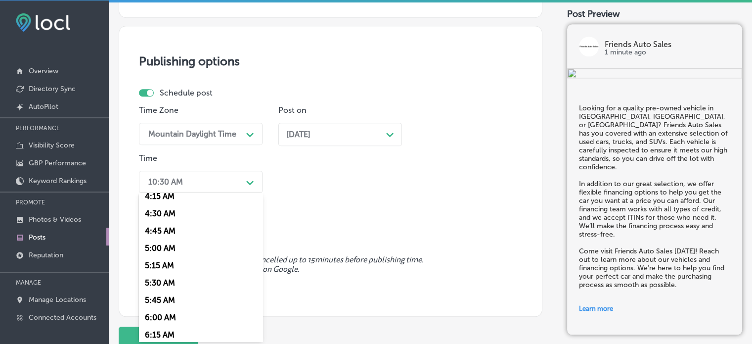
scroll to position [371, 0]
click at [167, 318] on div "7:00 AM" at bounding box center [201, 317] width 124 height 17
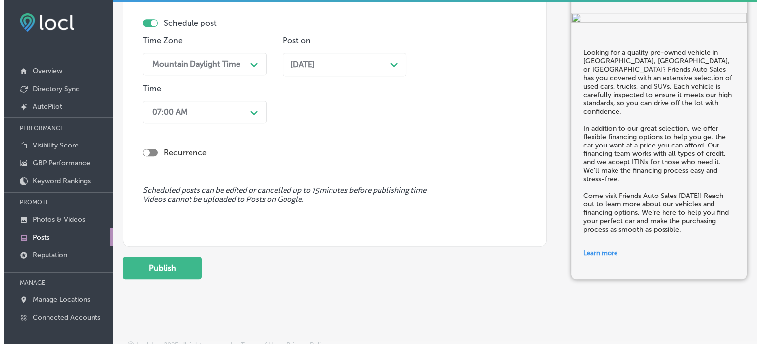
scroll to position [967, 0]
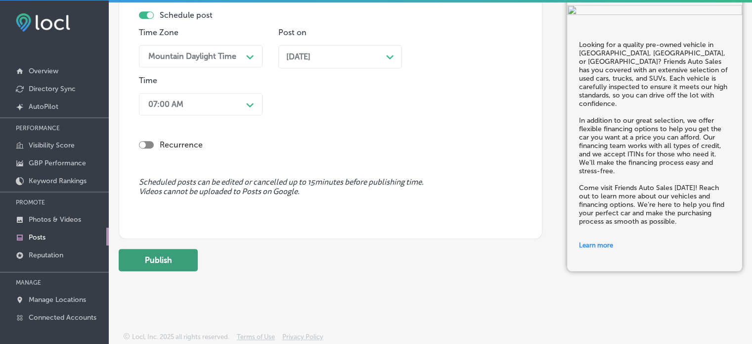
click at [178, 261] on button "Publish" at bounding box center [158, 260] width 79 height 22
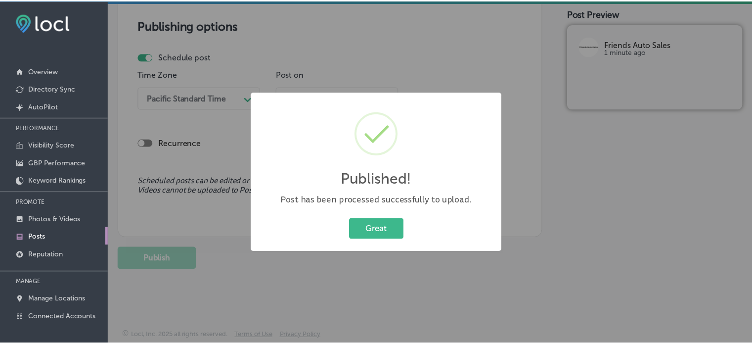
scroll to position [835, 0]
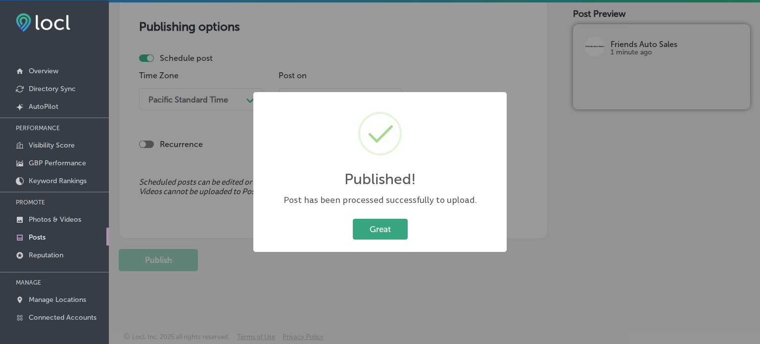
click at [400, 234] on button "Great" at bounding box center [380, 229] width 55 height 20
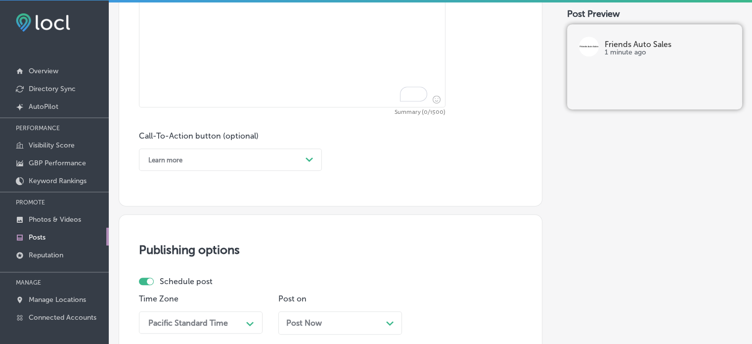
scroll to position [607, 0]
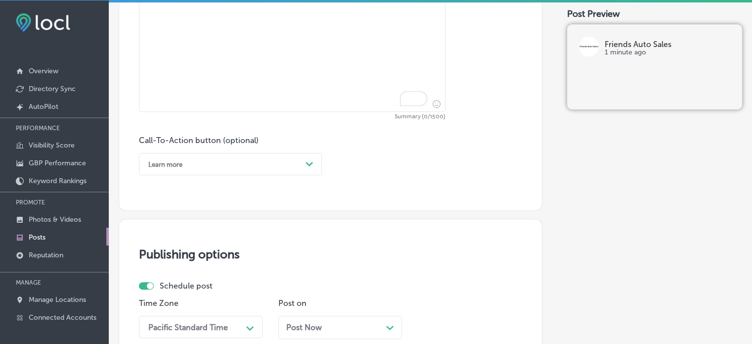
click at [323, 85] on textarea "To enrich screen reader interactions, please activate Accessibility in Grammarl…" at bounding box center [292, 42] width 307 height 138
paste textarea ""Friends Auto Sales is dedicated to providing [GEOGRAPHIC_DATA], [GEOGRAPHIC_DA…"
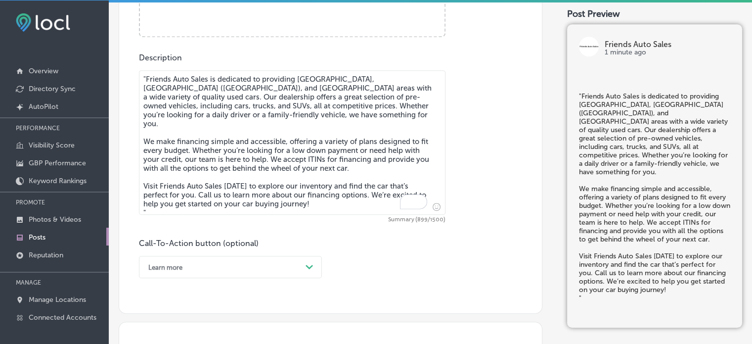
scroll to position [508, 0]
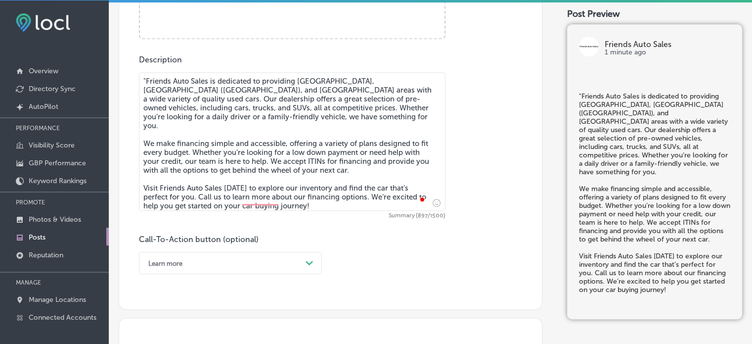
click at [146, 81] on textarea ""Friends Auto Sales is dedicated to providing [GEOGRAPHIC_DATA], [GEOGRAPHIC_DA…" at bounding box center [292, 141] width 307 height 138
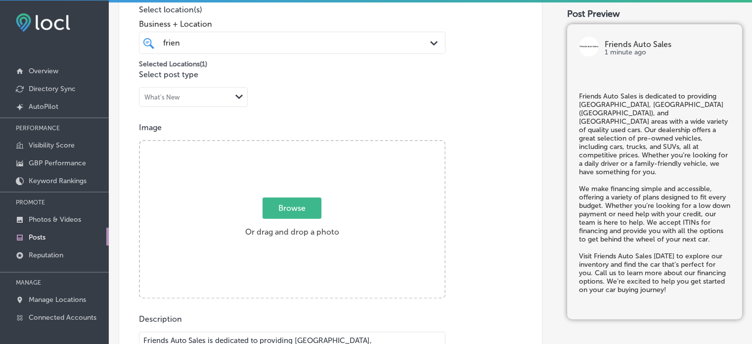
paste textarea "To enrich screen reader interactions, please activate Accessibility in Grammarl…"
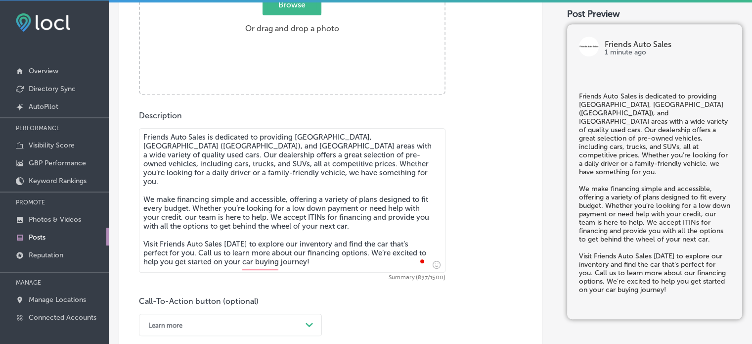
scroll to position [319, 0]
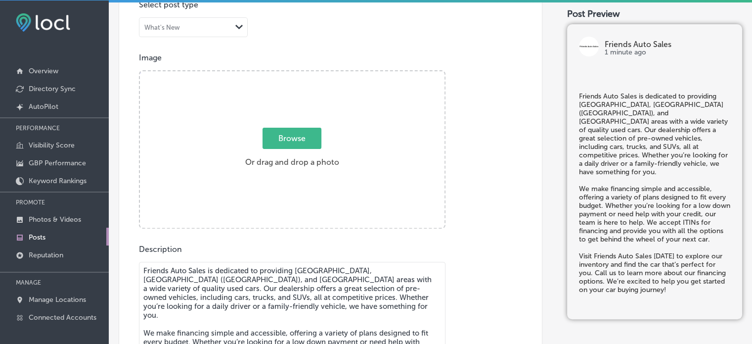
type textarea "Friends Auto Sales is dedicated to providing [GEOGRAPHIC_DATA], [GEOGRAPHIC_DAT…"
click at [392, 3] on p "Select post type" at bounding box center [330, 4] width 383 height 9
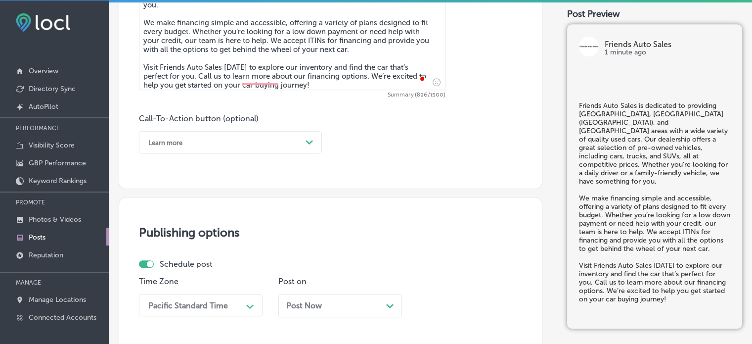
scroll to position [630, 0]
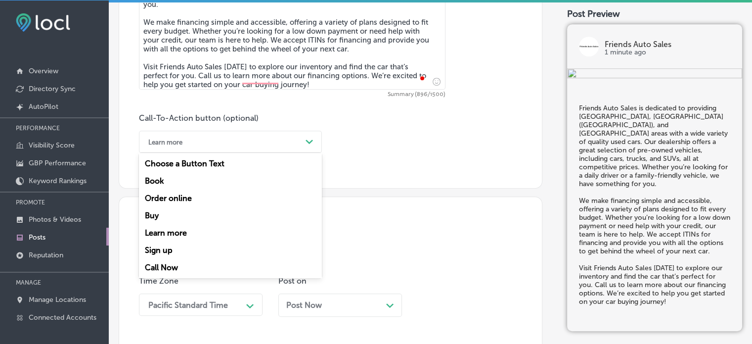
click at [295, 137] on div "Learn more" at bounding box center [222, 141] width 158 height 15
click at [180, 267] on div "Call Now" at bounding box center [230, 267] width 183 height 17
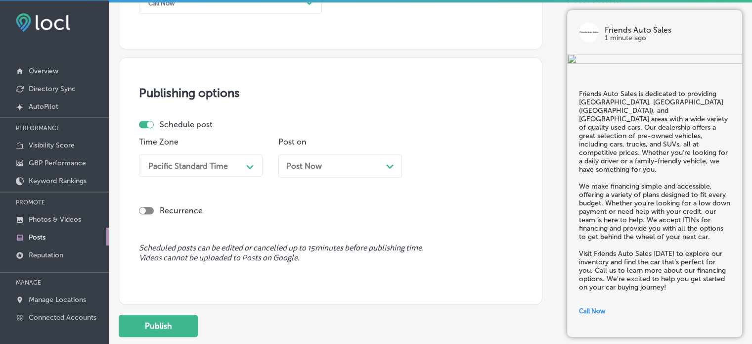
scroll to position [779, 0]
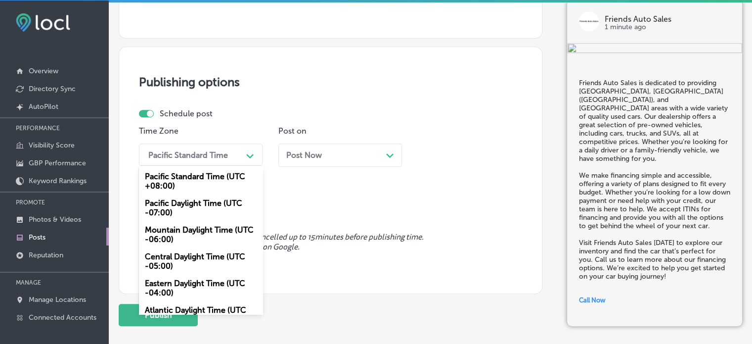
click at [242, 158] on div "Path Created with Sketch." at bounding box center [250, 155] width 16 height 16
click at [204, 237] on div "Mountain Daylight Time (UTC -06:00)" at bounding box center [201, 234] width 124 height 27
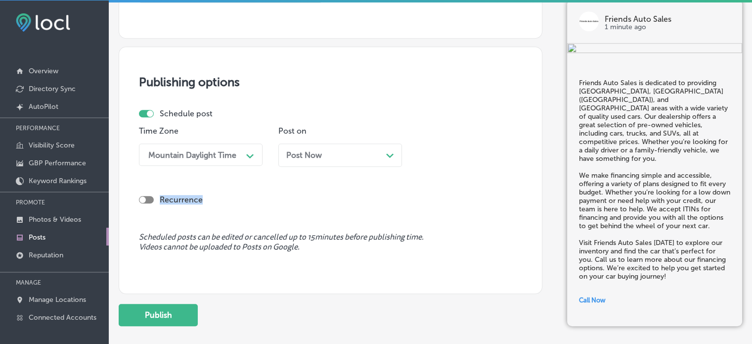
drag, startPoint x: 367, startPoint y: 178, endPoint x: 396, endPoint y: 152, distance: 38.9
click at [396, 152] on div "Schedule post Time Zone Mountain Daylight Time Path Created with Sketch. Post o…" at bounding box center [330, 167] width 383 height 116
click at [396, 152] on div "Post Now Path Created with Sketch." at bounding box center [340, 154] width 124 height 23
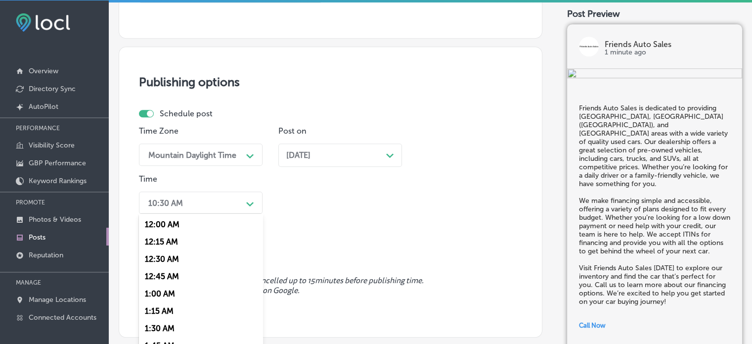
scroll to position [801, 0]
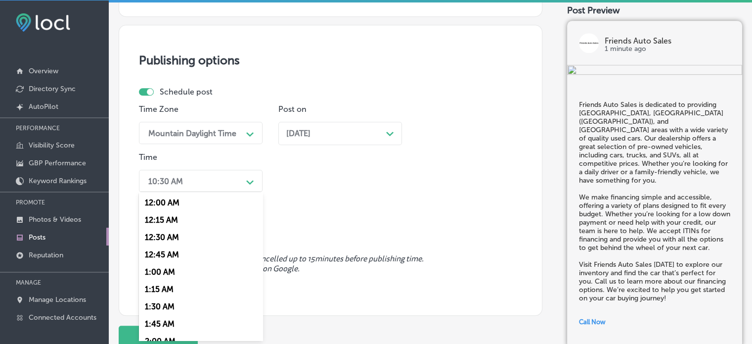
click at [232, 192] on div "option 7:00 AM, selected. option 12:00 AM focused, 1 of 96. 96 results availabl…" at bounding box center [201, 181] width 124 height 22
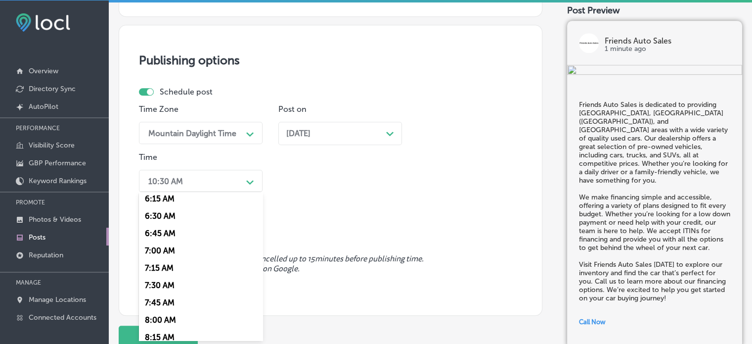
scroll to position [462, 0]
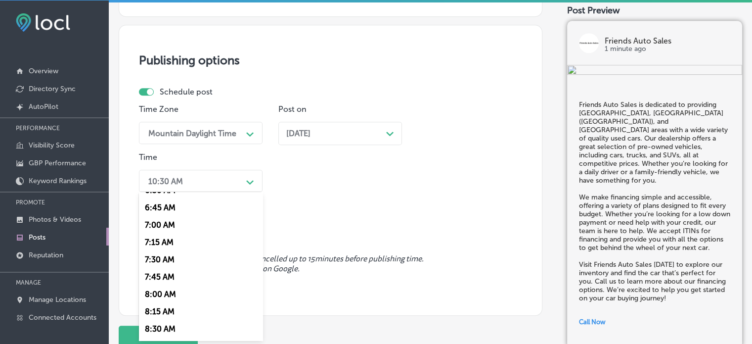
click at [172, 224] on div "7:00 AM" at bounding box center [201, 224] width 124 height 17
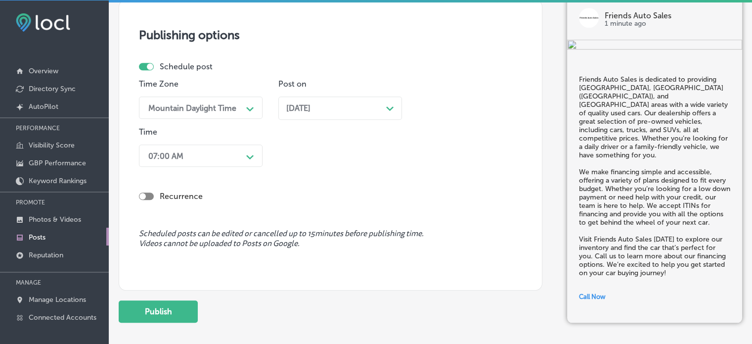
scroll to position [827, 0]
click at [172, 304] on button "Publish" at bounding box center [158, 311] width 79 height 22
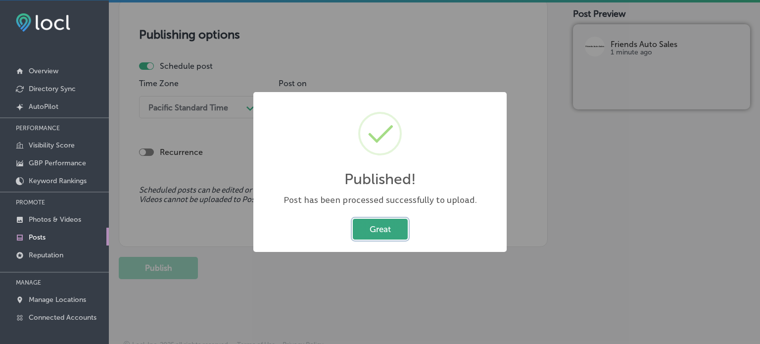
click at [390, 219] on button "Great" at bounding box center [380, 229] width 55 height 20
